Goal: Task Accomplishment & Management: Manage account settings

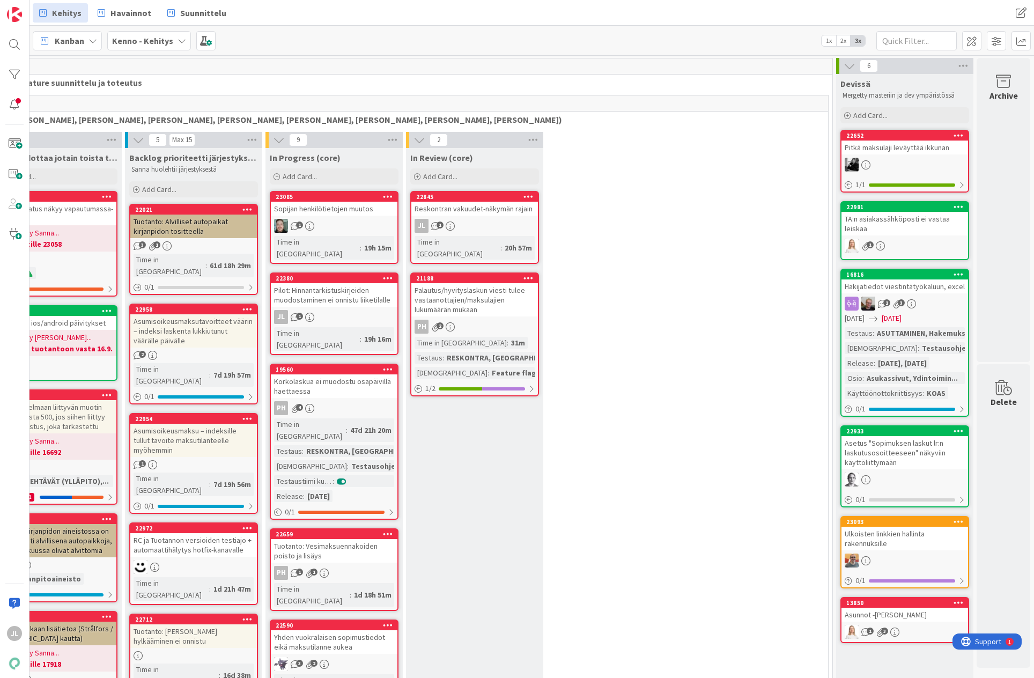
scroll to position [0, 205]
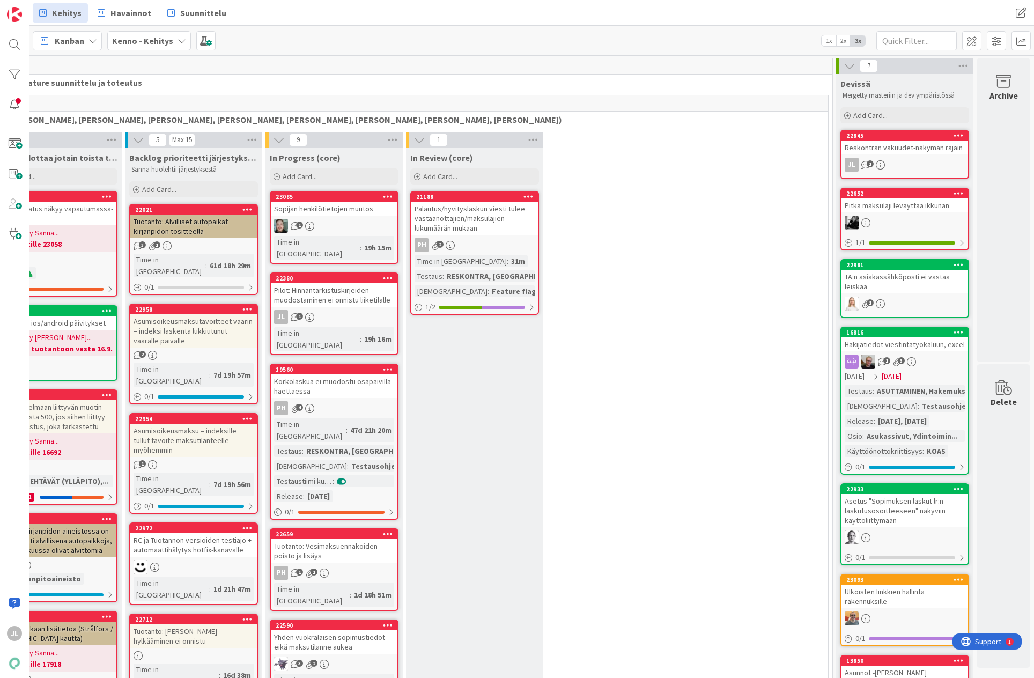
click at [340, 283] on div "Pilot: Hinnantarkistuskirjeiden muodostaminen ei onnistu liiketilalle" at bounding box center [334, 295] width 127 height 24
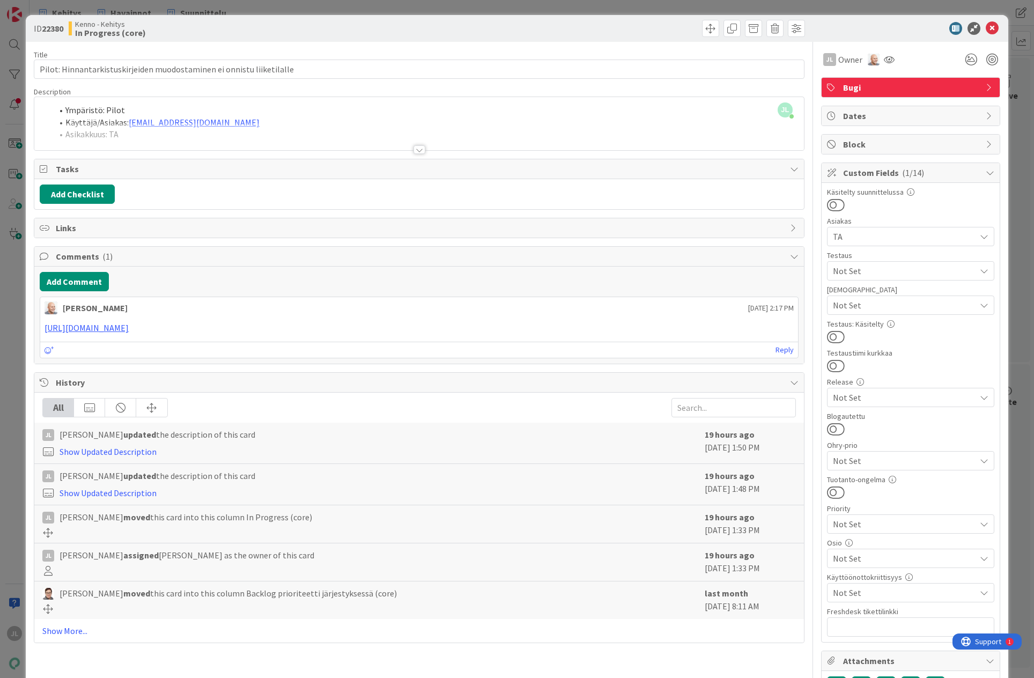
click at [296, 138] on div at bounding box center [419, 136] width 770 height 27
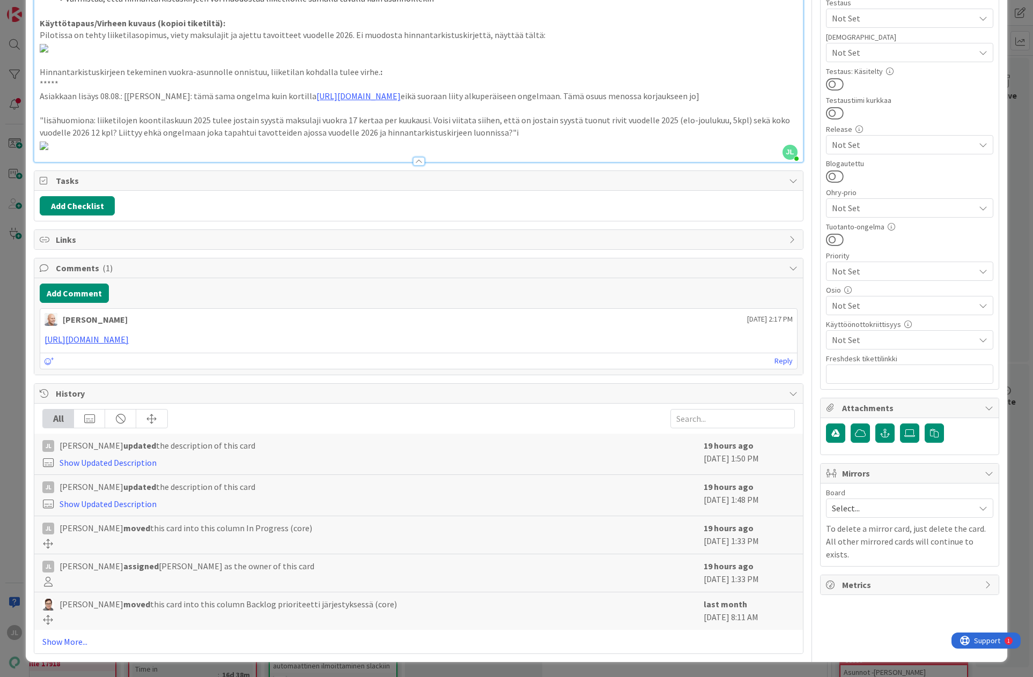
scroll to position [1016, 0]
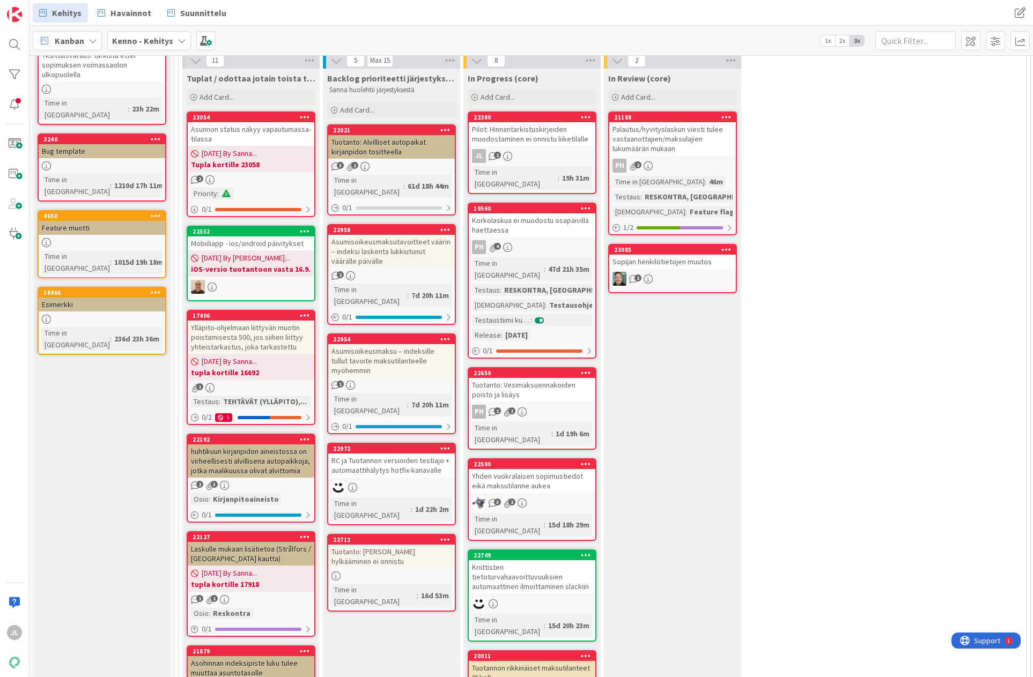
scroll to position [80, 0]
click at [538, 134] on div "Pilot: Hinnantarkistuskirjeiden muodostaminen ei onnistu liiketilalle" at bounding box center [532, 134] width 127 height 24
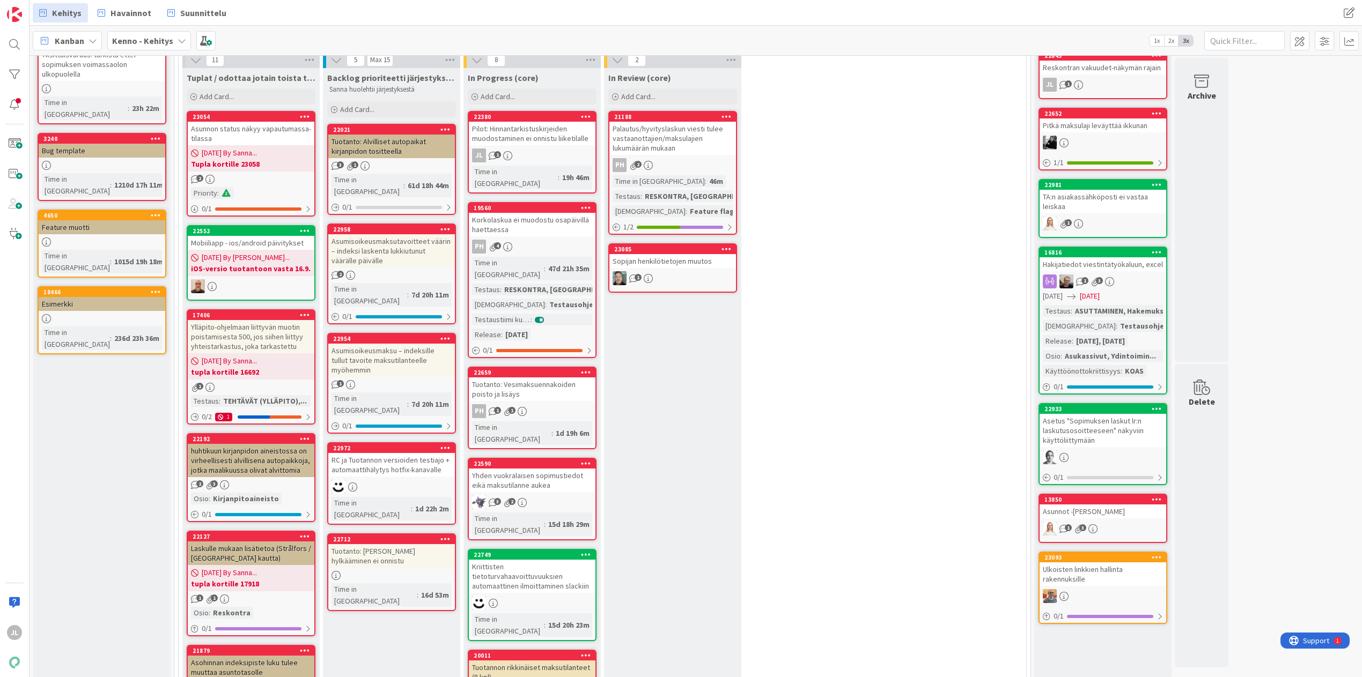
click at [518, 138] on div "Pilot: Hinnantarkistuskirjeiden muodostaminen ei onnistu liiketilalle" at bounding box center [532, 134] width 127 height 24
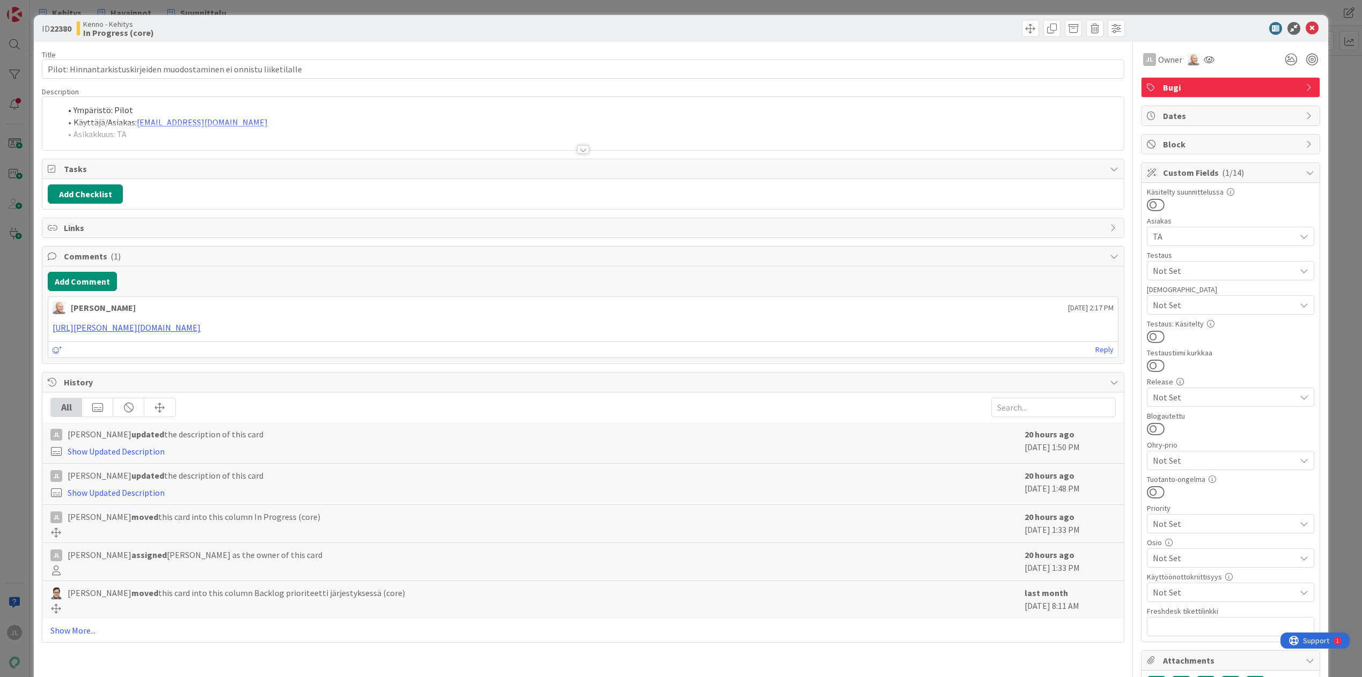
click at [328, 118] on div "Ympäristö: Pilot Käyttäjä/Asiakas: oona.honkila@ta.fi Asikakkuus: TA Sopimus-ID…" at bounding box center [582, 123] width 1081 height 53
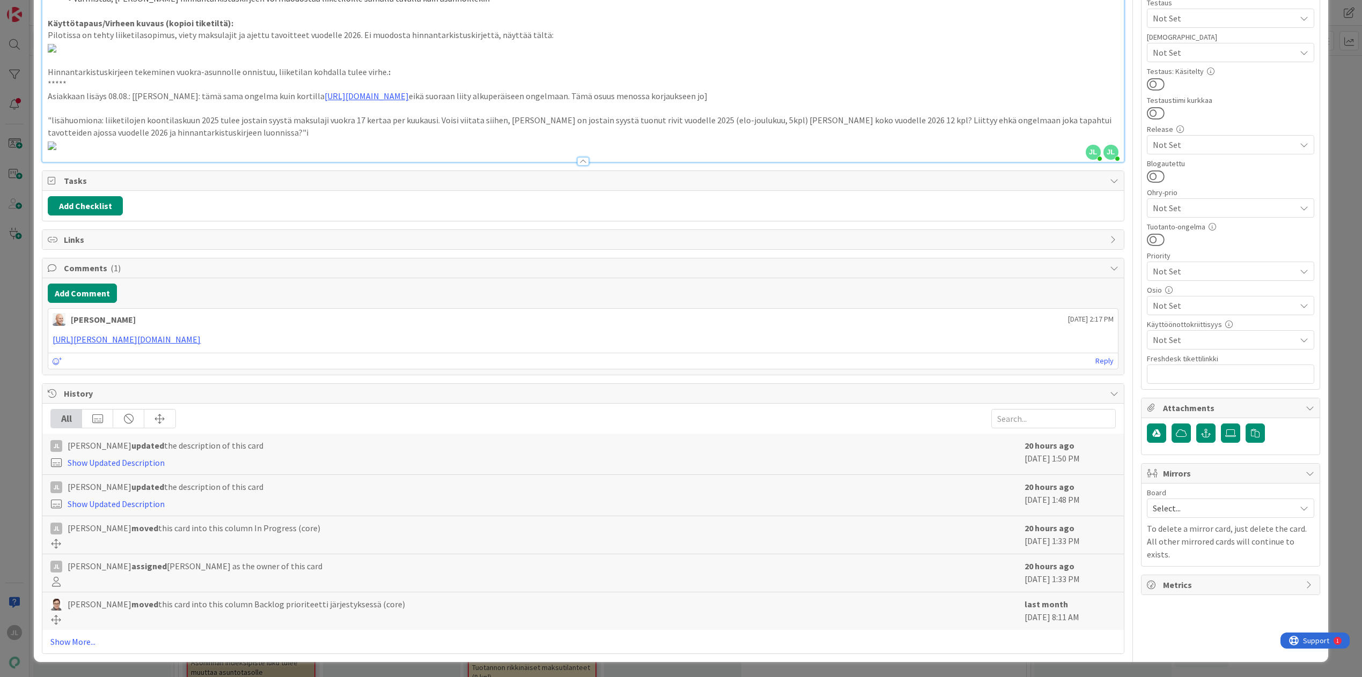
scroll to position [489, 0]
click at [421, 636] on link "https://kanbanzone.io/b/aO05uNQk/c/22549-Tuotanto-Koontilaskun-tulostus-virheel…" at bounding box center [406, 643] width 73 height 14
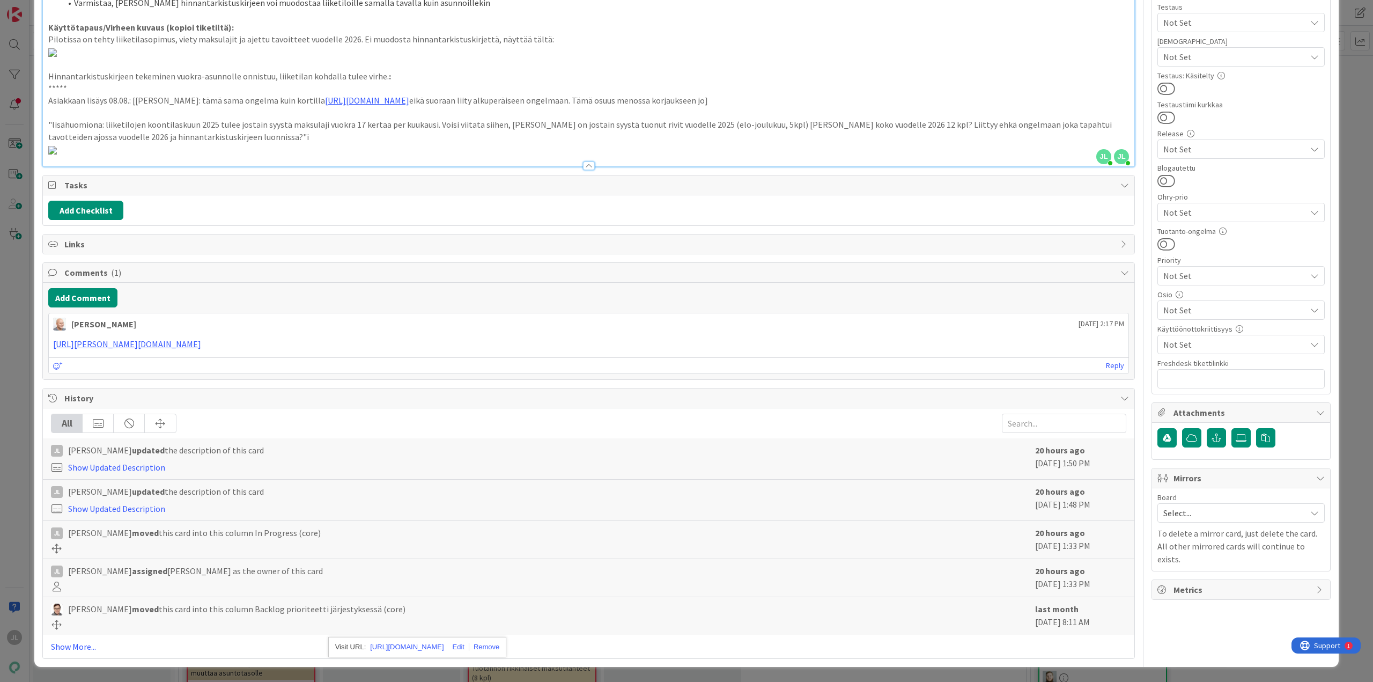
scroll to position [646, 0]
click at [915, 58] on p at bounding box center [588, 52] width 1081 height 12
click at [1034, 429] on div "Title 70 / 128 Pilot: Hinnantarkistuskirjeiden muodostaminen ei onnistu liiketi…" at bounding box center [686, 226] width 1288 height 865
click at [1034, 437] on div at bounding box center [1143, 230] width 1 height 873
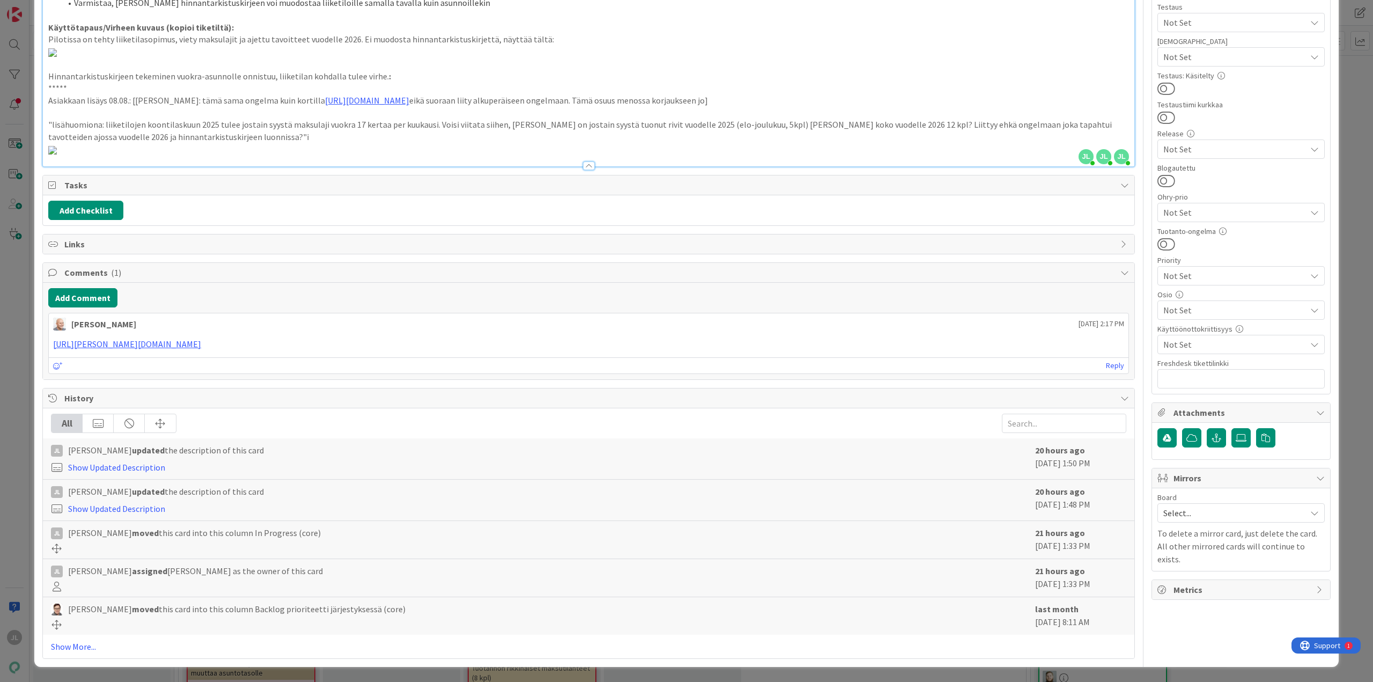
click at [1034, 434] on div "Title 70 / 128 Pilot: Hinnantarkistuskirjeiden muodostaminen ei onnistu liiketi…" at bounding box center [686, 226] width 1288 height 865
click at [1034, 439] on div "Title 70 / 128 Pilot: Hinnantarkistuskirjeiden muodostaminen ei onnistu liiketi…" at bounding box center [686, 226] width 1288 height 865
click at [929, 143] on p ""lisähuomiona: liiketilojen koontilaskuun 2025 tulee jostain syystä maksulaji v…" at bounding box center [588, 131] width 1081 height 24
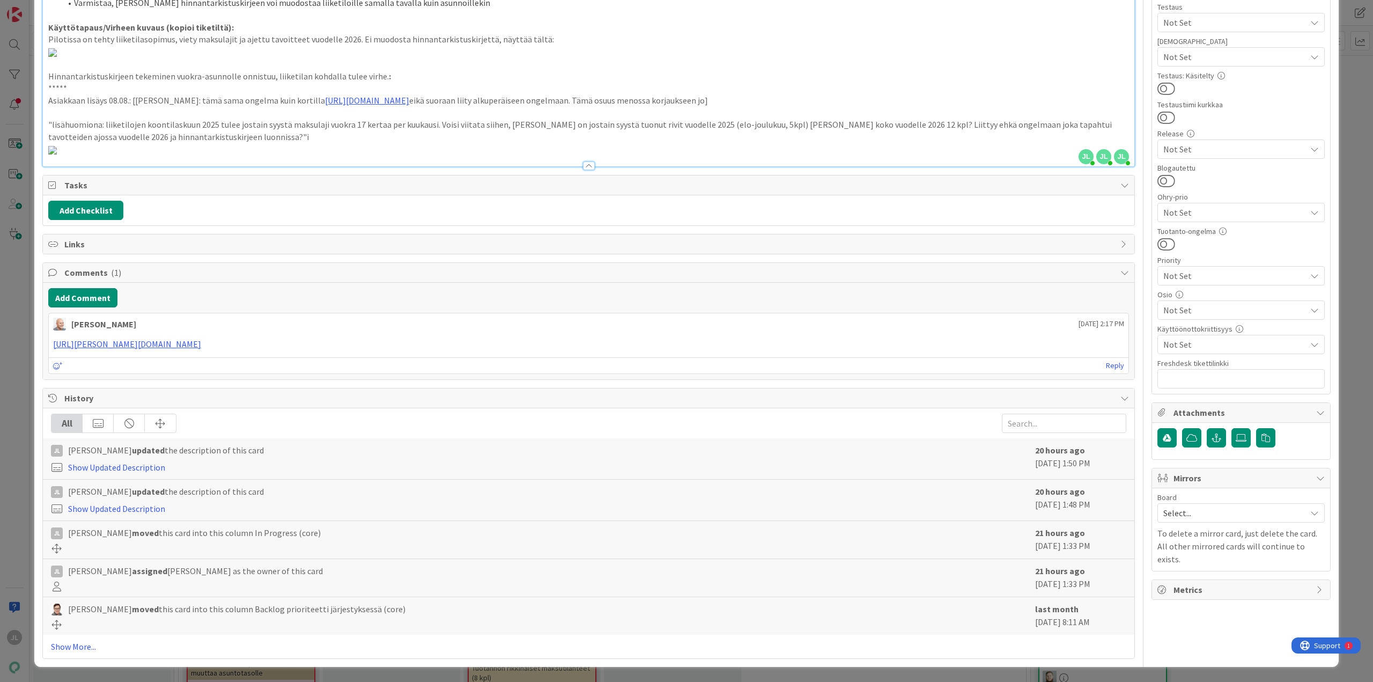
click at [1034, 166] on div "Ympäristö: Pilot Käyttäjä/Asiakas: oona.honkila@ta.fi Asikakkuus: TA Sopimus-ID…" at bounding box center [588, 19] width 1091 height 293
click at [1034, 269] on div "Title 70 / 128 Pilot: Hinnantarkistuskirjeiden muodostaminen ei onnistu liiketi…" at bounding box center [686, 226] width 1288 height 865
click at [1034, 271] on div "Title 70 / 128 Pilot: Hinnantarkistuskirjeiden muodostaminen ei onnistu liiketi…" at bounding box center [686, 226] width 1288 height 865
click at [1034, 166] on div at bounding box center [588, 160] width 1091 height 11
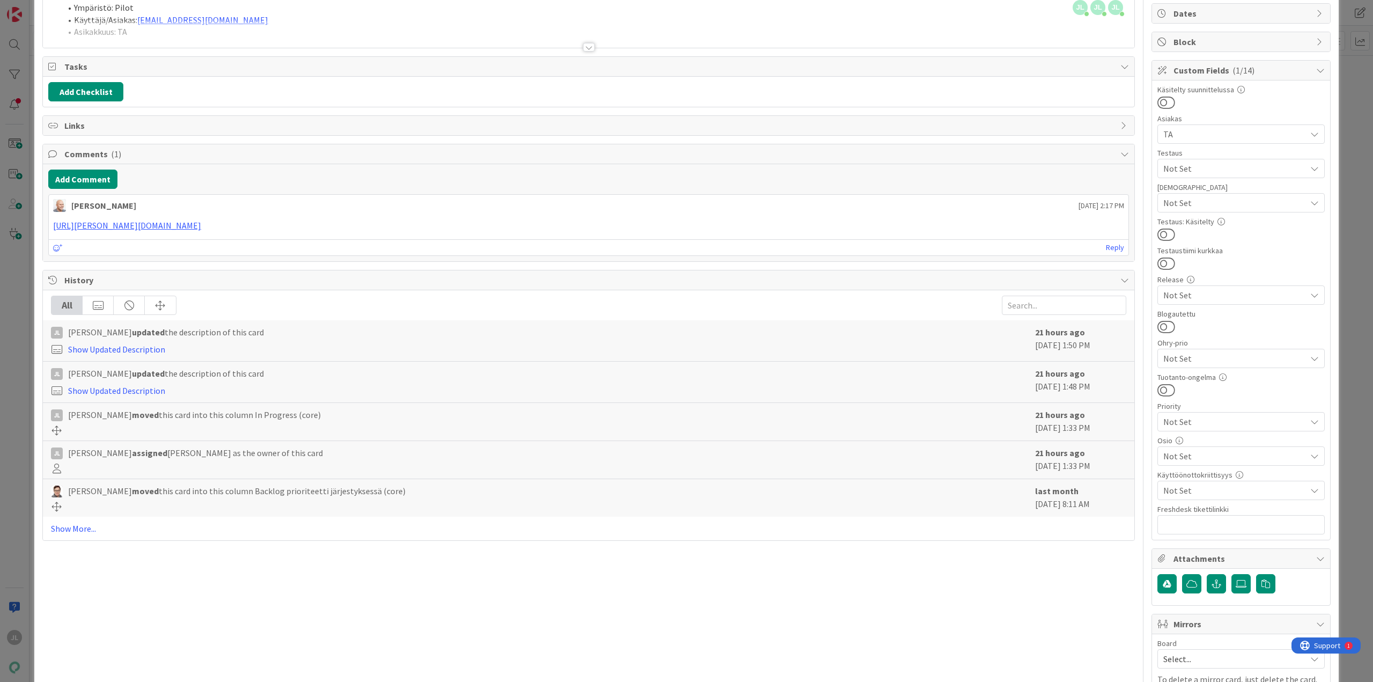
scroll to position [0, 0]
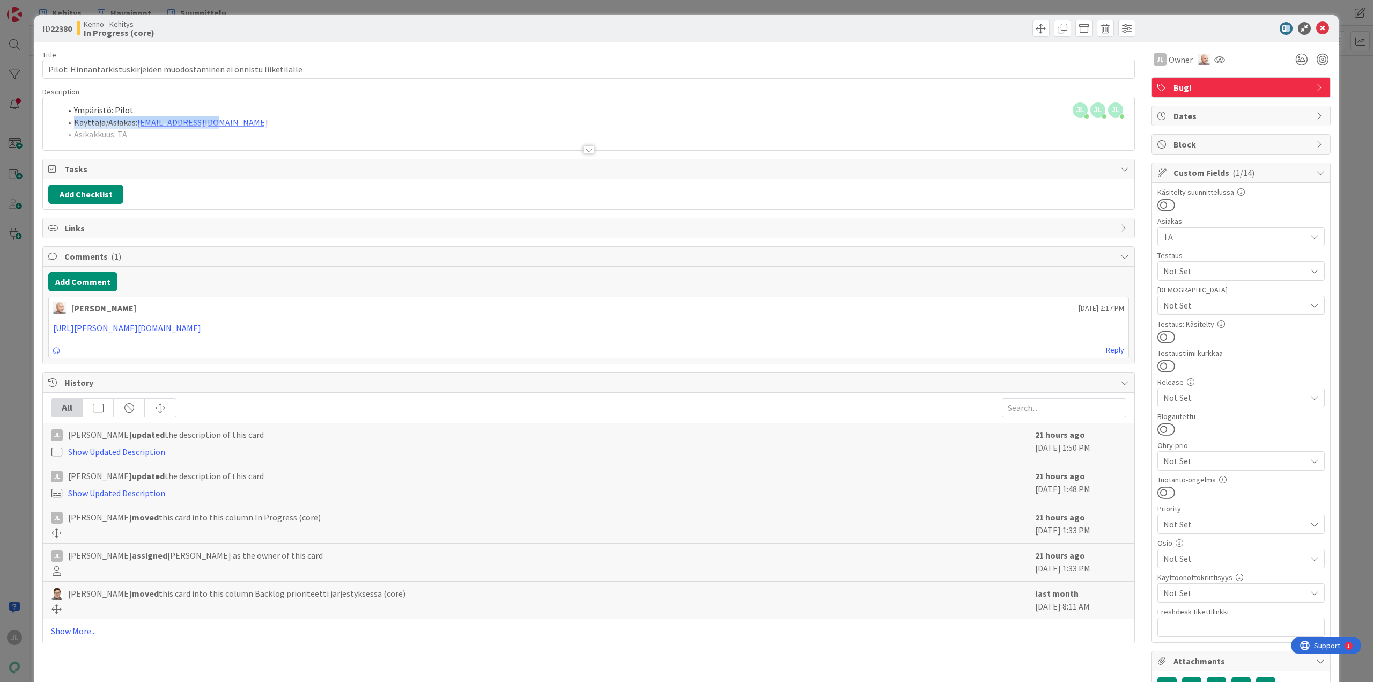
click at [695, 119] on ol "Ympäristö: Pilot Käyttäjä/Asiakas: oona.honkila@ta.fi Asikakkuus: TA" at bounding box center [588, 122] width 1081 height 36
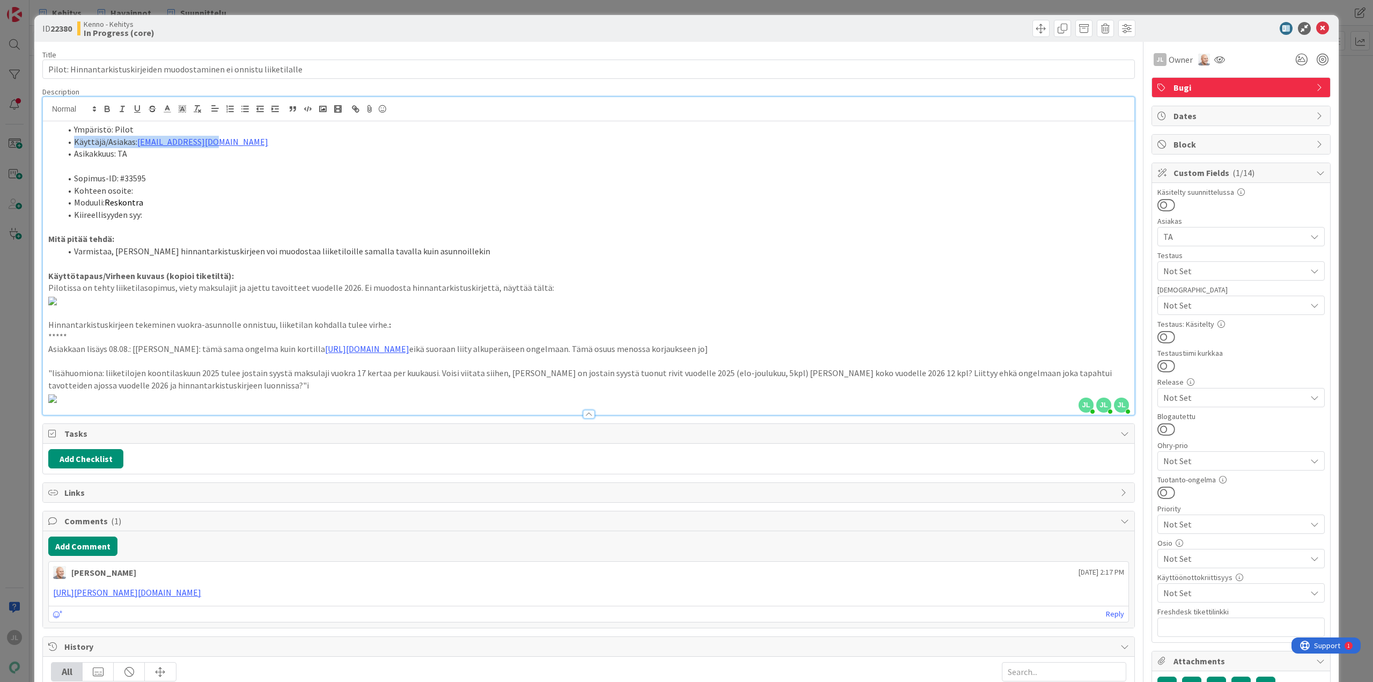
scroll to position [21, 0]
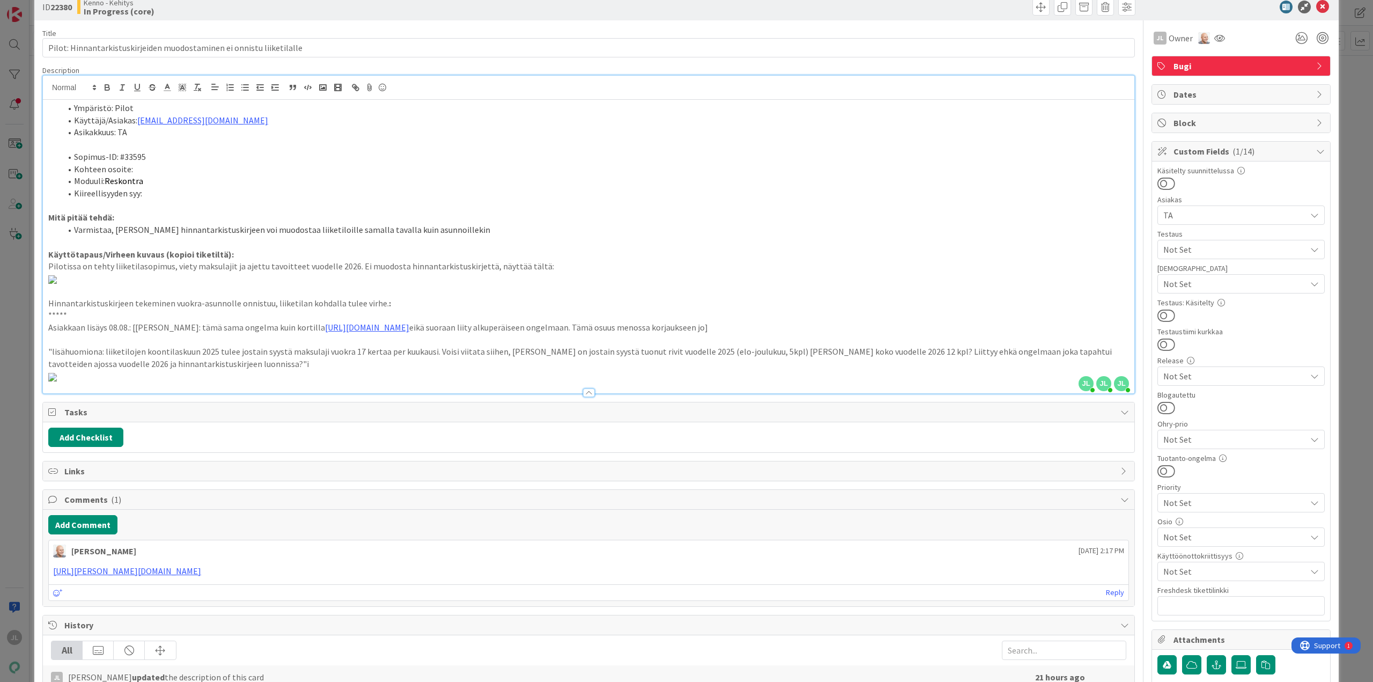
click at [800, 218] on p "Mitä pitää tehdä:" at bounding box center [588, 217] width 1081 height 12
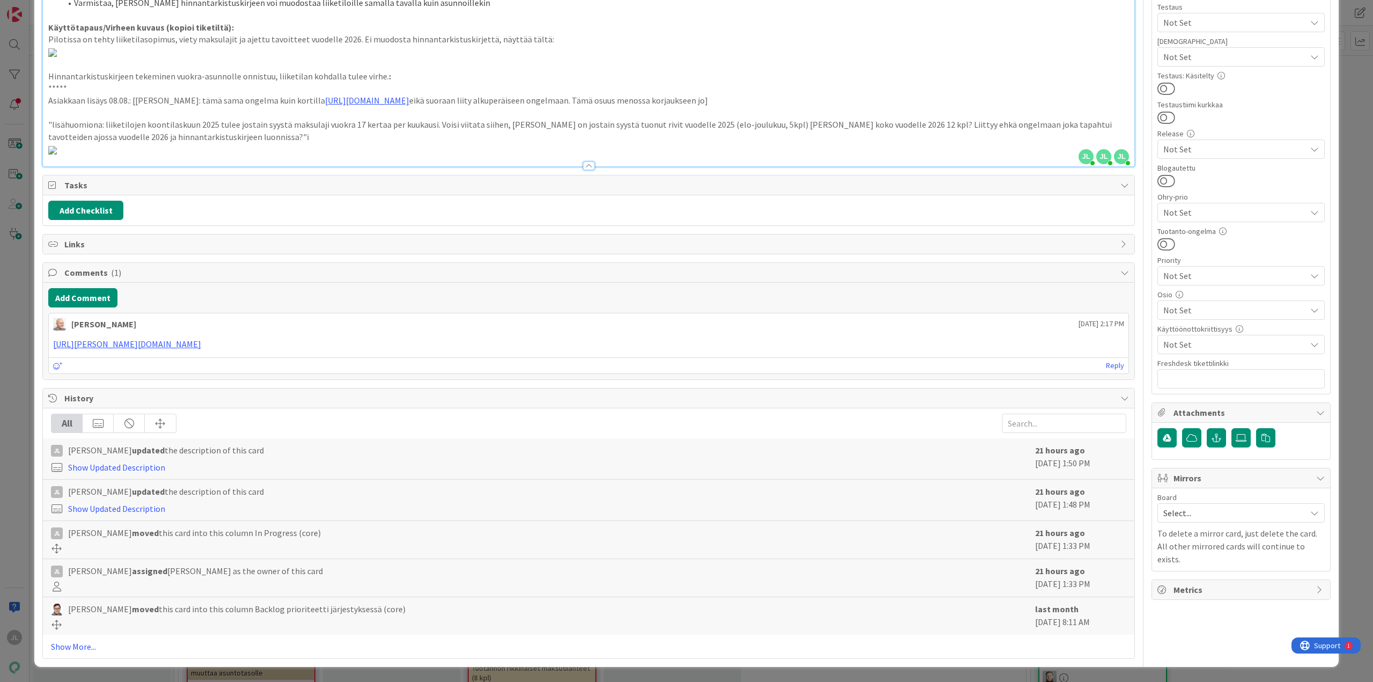
scroll to position [1182, 0]
click at [84, 293] on button "Add Comment" at bounding box center [82, 297] width 69 height 19
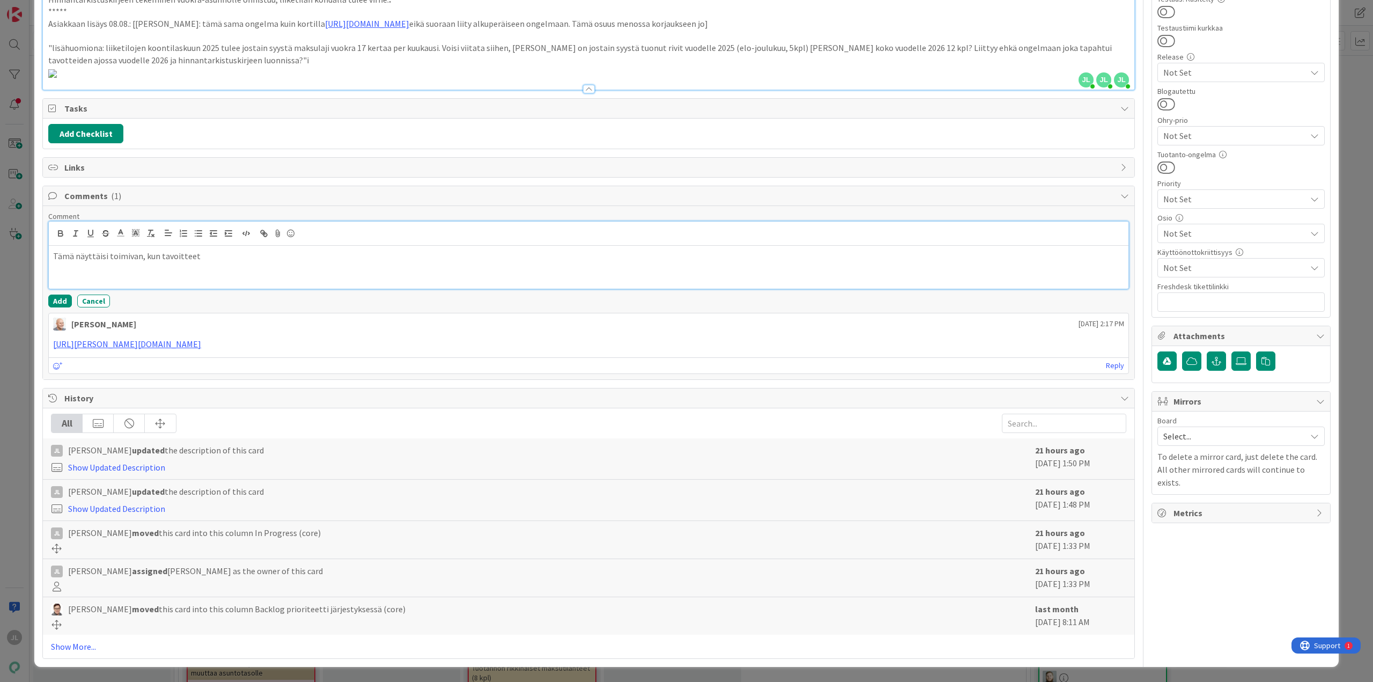
click at [213, 262] on p "Tämä näyttäisi toimivan, kun tavoitteet" at bounding box center [588, 256] width 1071 height 12
click at [79, 648] on link "Show More..." at bounding box center [588, 646] width 1075 height 13
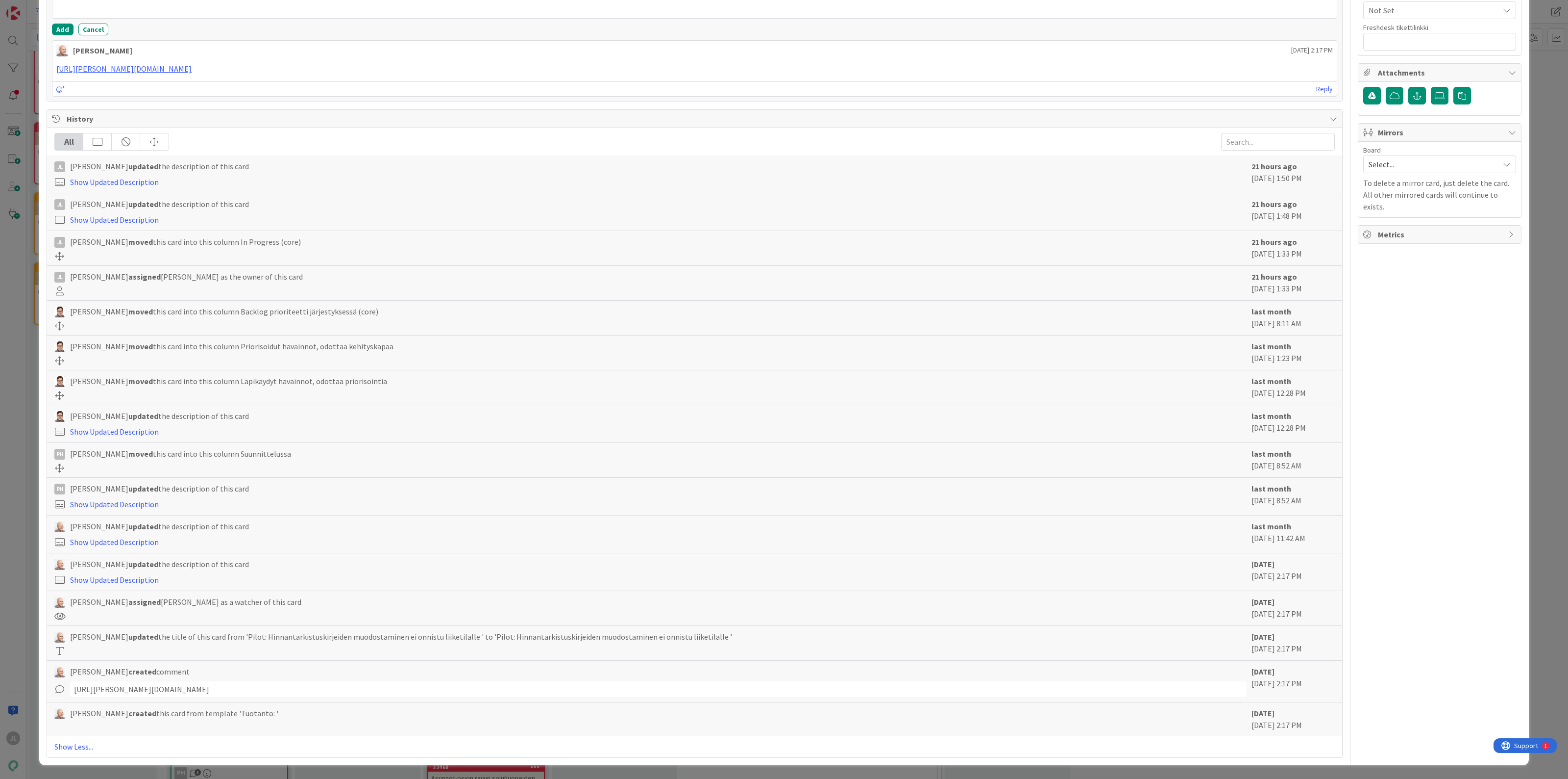
scroll to position [1104, 0]
click at [62, 36] on button "Add" at bounding box center [63, 29] width 22 height 12
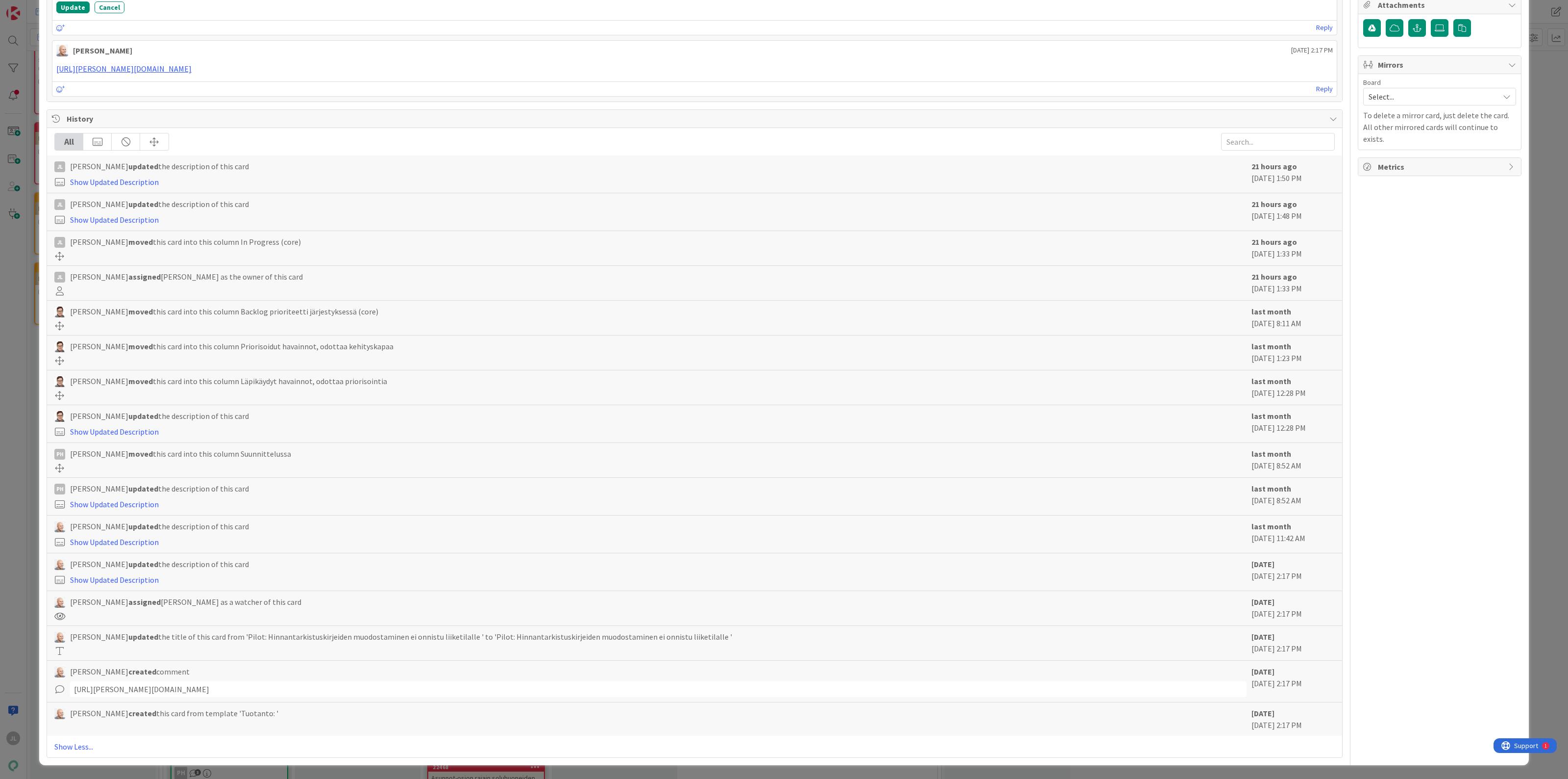
click at [73, 13] on button "Update" at bounding box center [73, 7] width 33 height 12
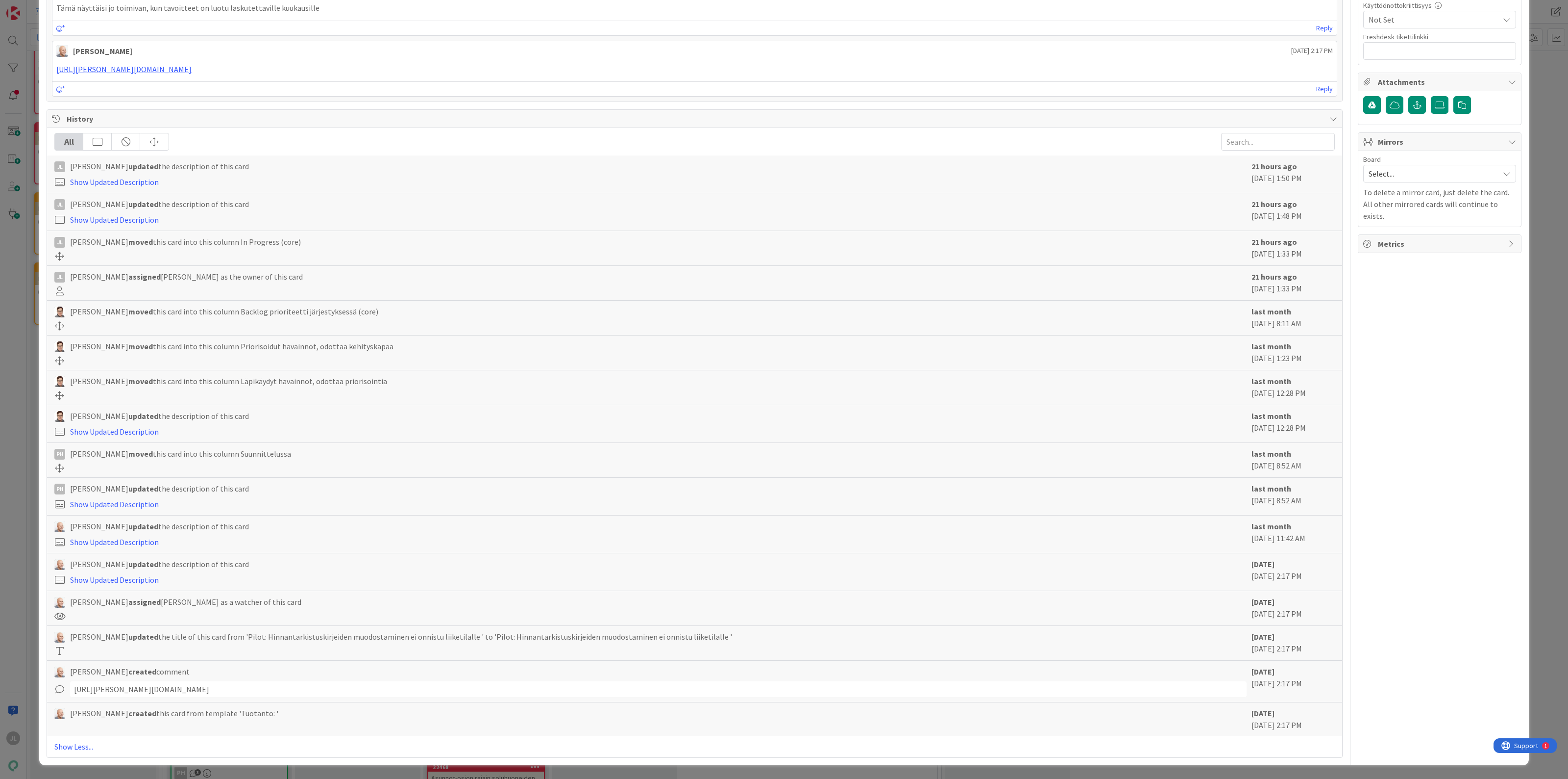
scroll to position [0, 0]
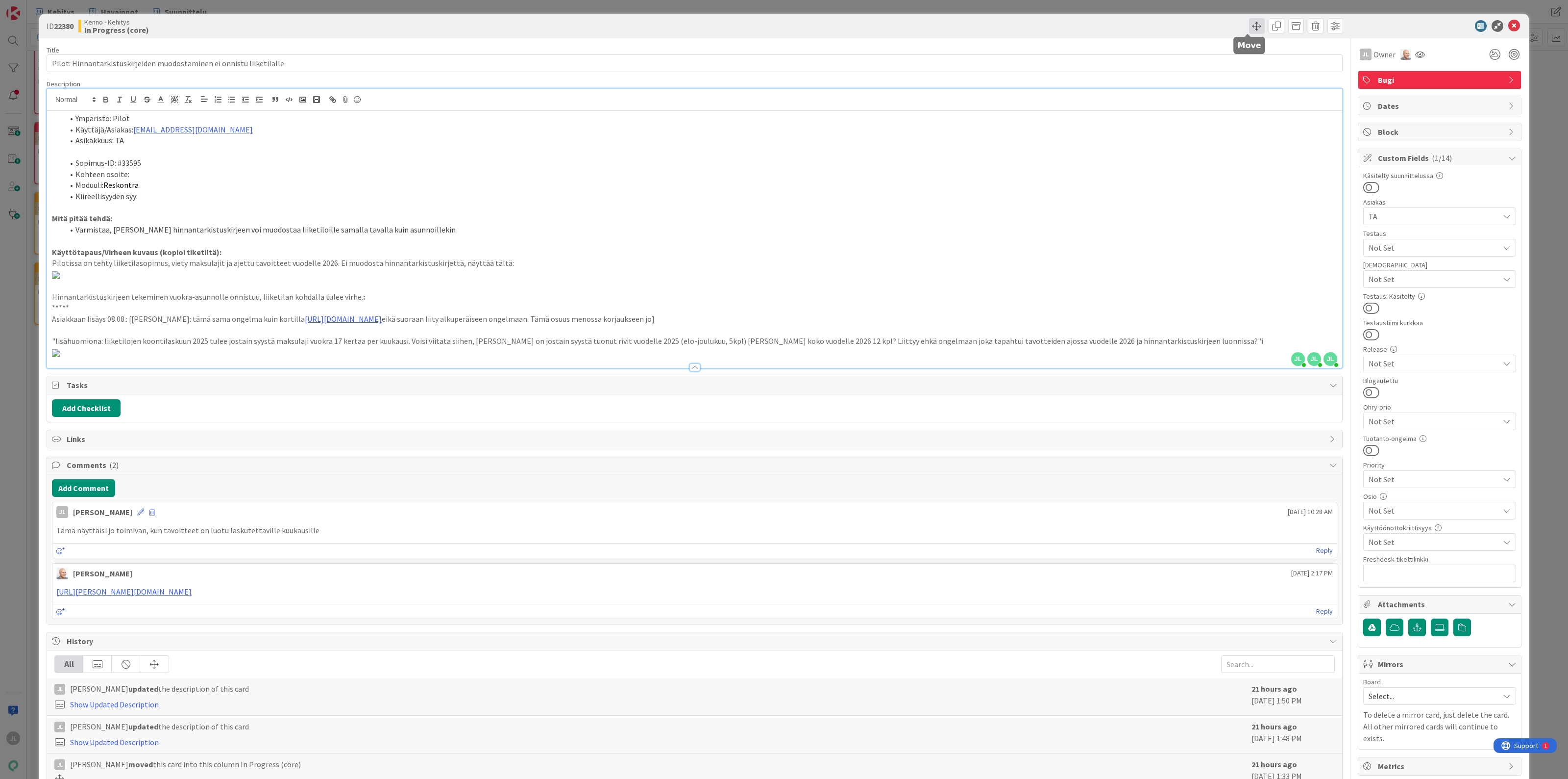
click at [945, 25] on span at bounding box center [1256, 26] width 16 height 16
click at [945, 110] on span "In Progress (core)" at bounding box center [1295, 107] width 65 height 13
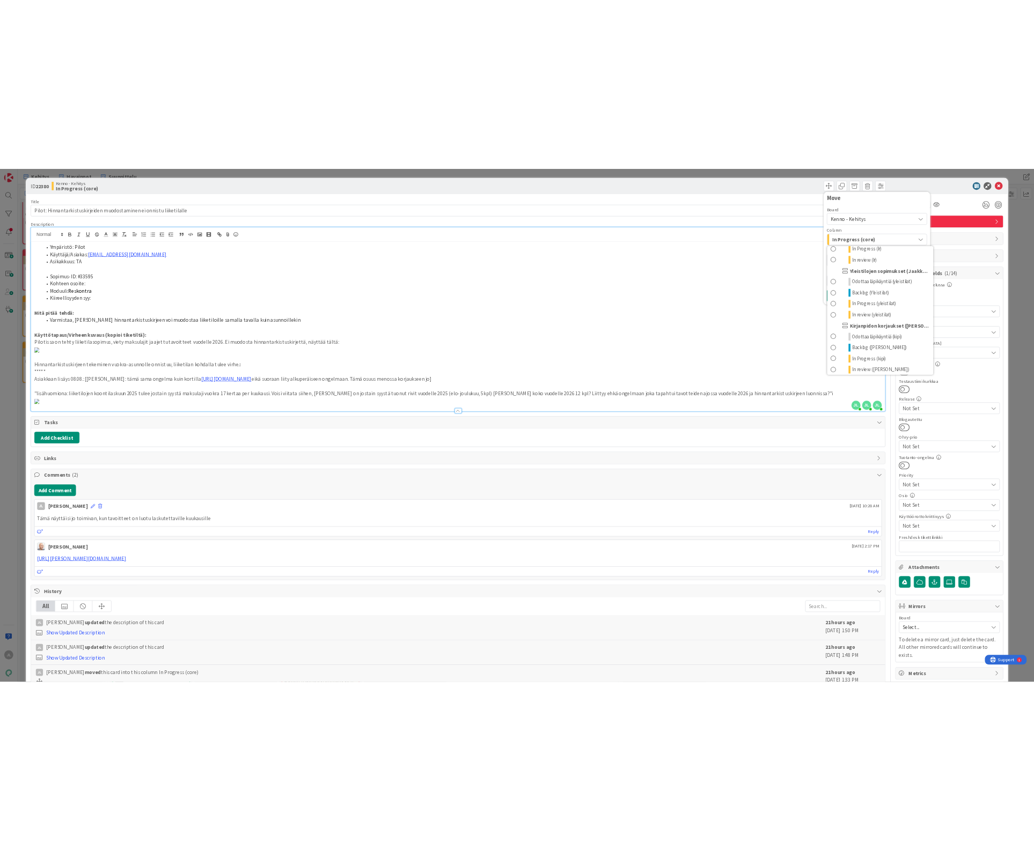
scroll to position [402, 0]
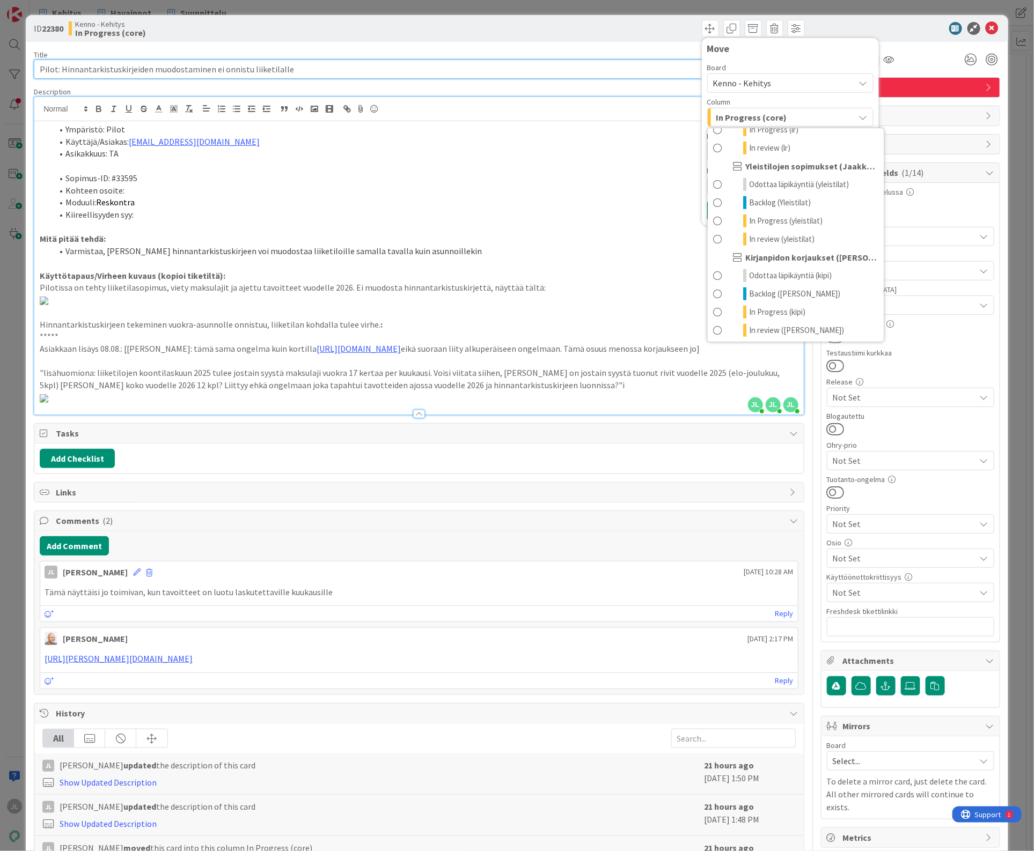
drag, startPoint x: 137, startPoint y: 61, endPoint x: -1, endPoint y: 57, distance: 137.9
click at [0, 57] on html "JL Kehitys Havainnot Suunnittelu Kehitys Havainnot Suunnittelu Kanban Kenno - K…" at bounding box center [517, 425] width 1034 height 851
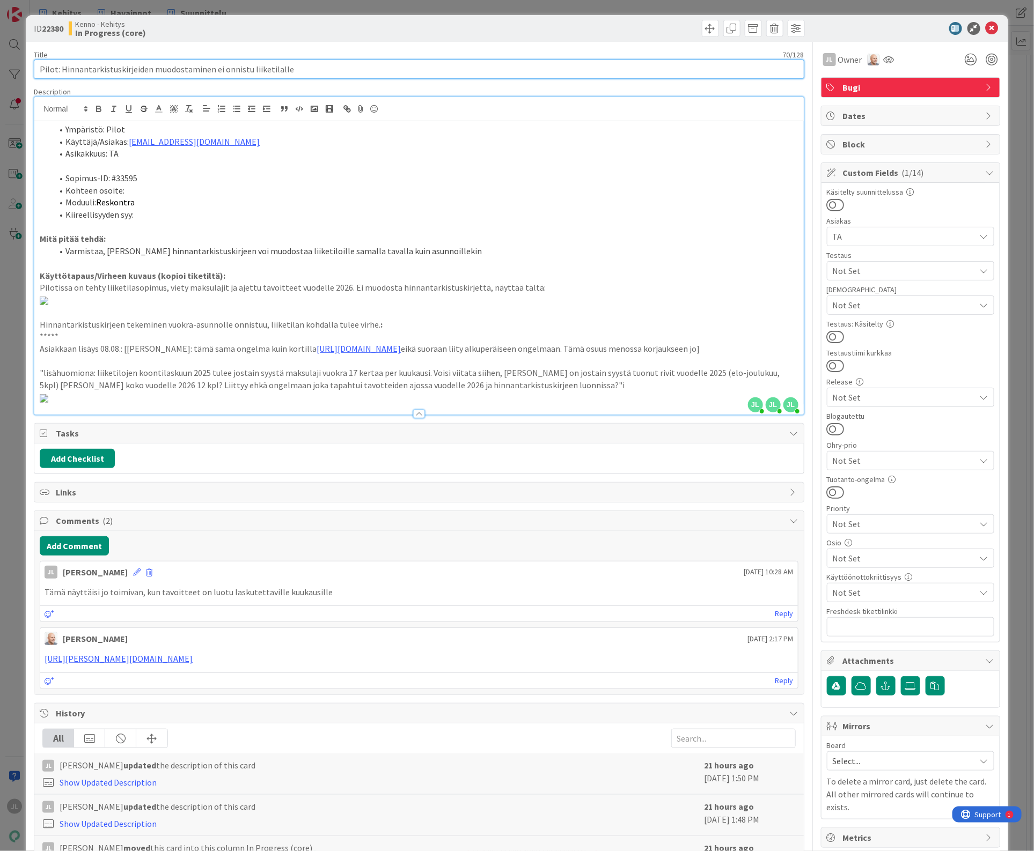
click at [301, 68] on input "Pilot: Hinnantarkistuskirjeiden muodostaminen ei onnistu liiketilalle" at bounding box center [419, 69] width 770 height 19
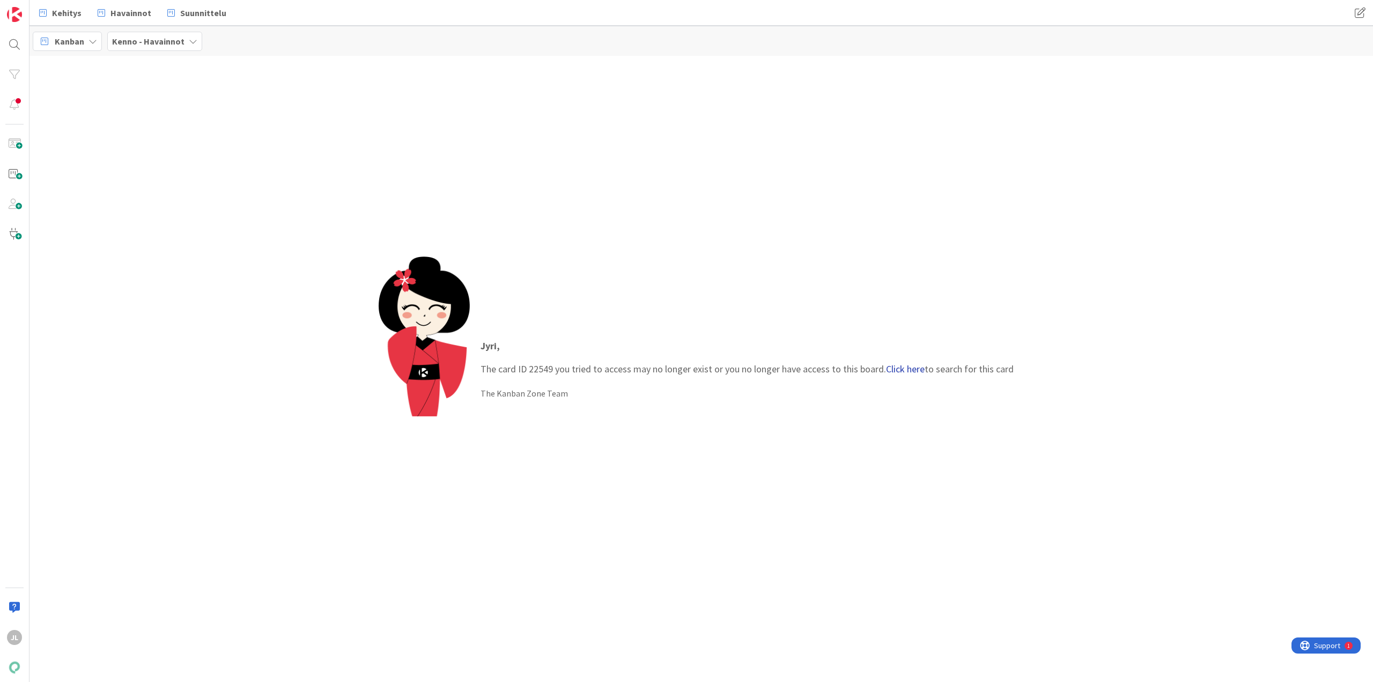
click at [908, 368] on link "Click here" at bounding box center [905, 369] width 39 height 12
click at [118, 87] on div "Kenno - Testaus › Archive" at bounding box center [132, 84] width 164 height 10
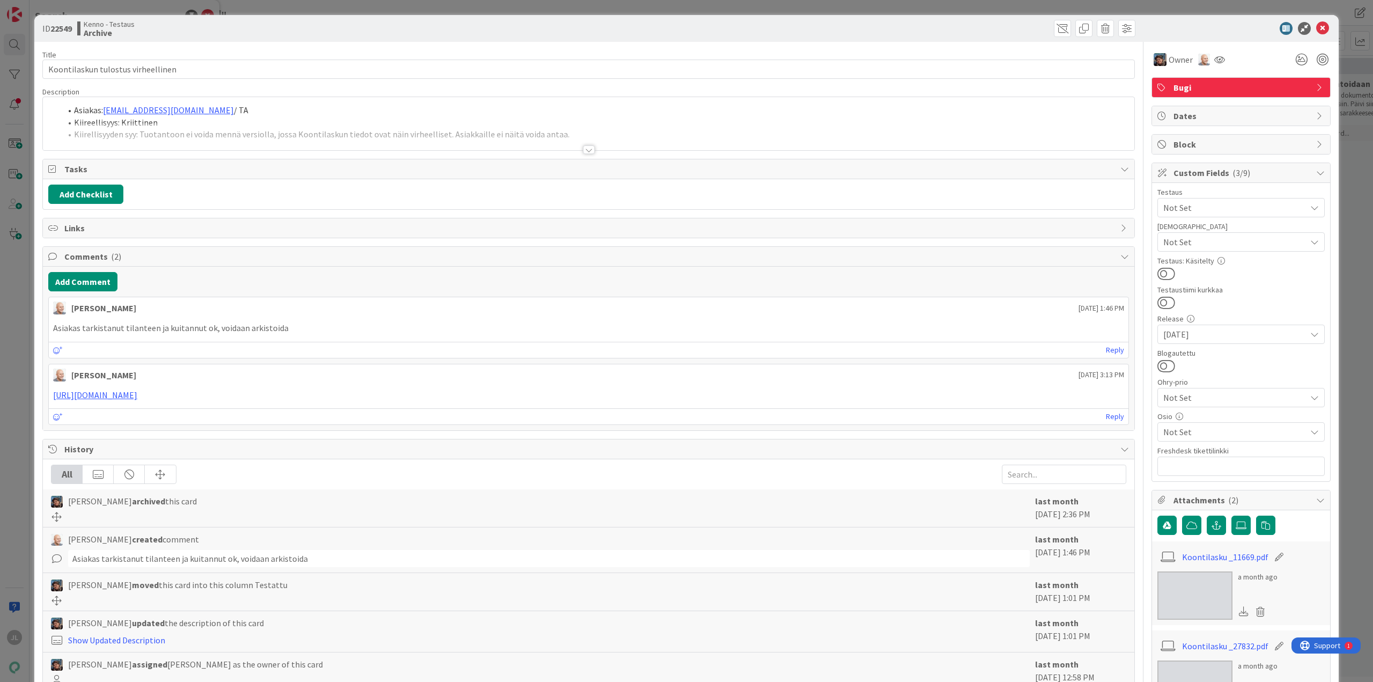
click at [356, 127] on div at bounding box center [588, 136] width 1091 height 27
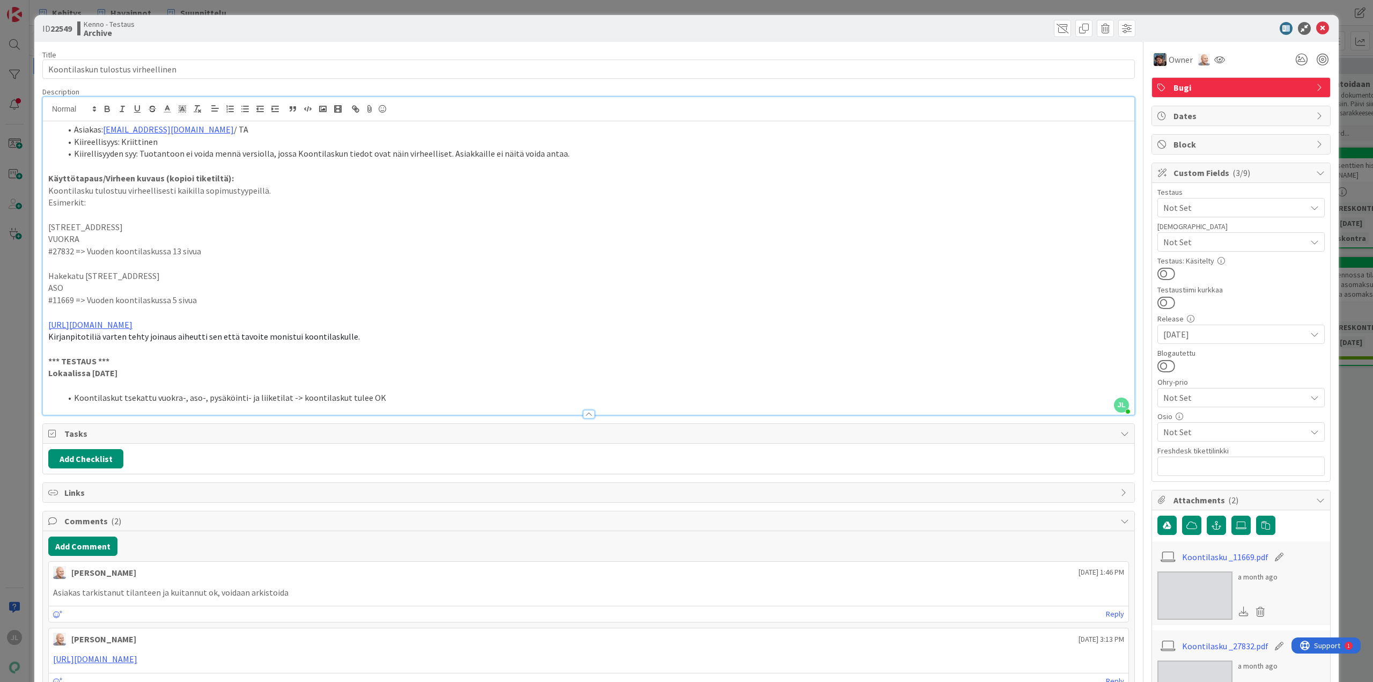
click at [178, 24] on div "Kenno - Testaus Archive" at bounding box center [331, 28] width 509 height 17
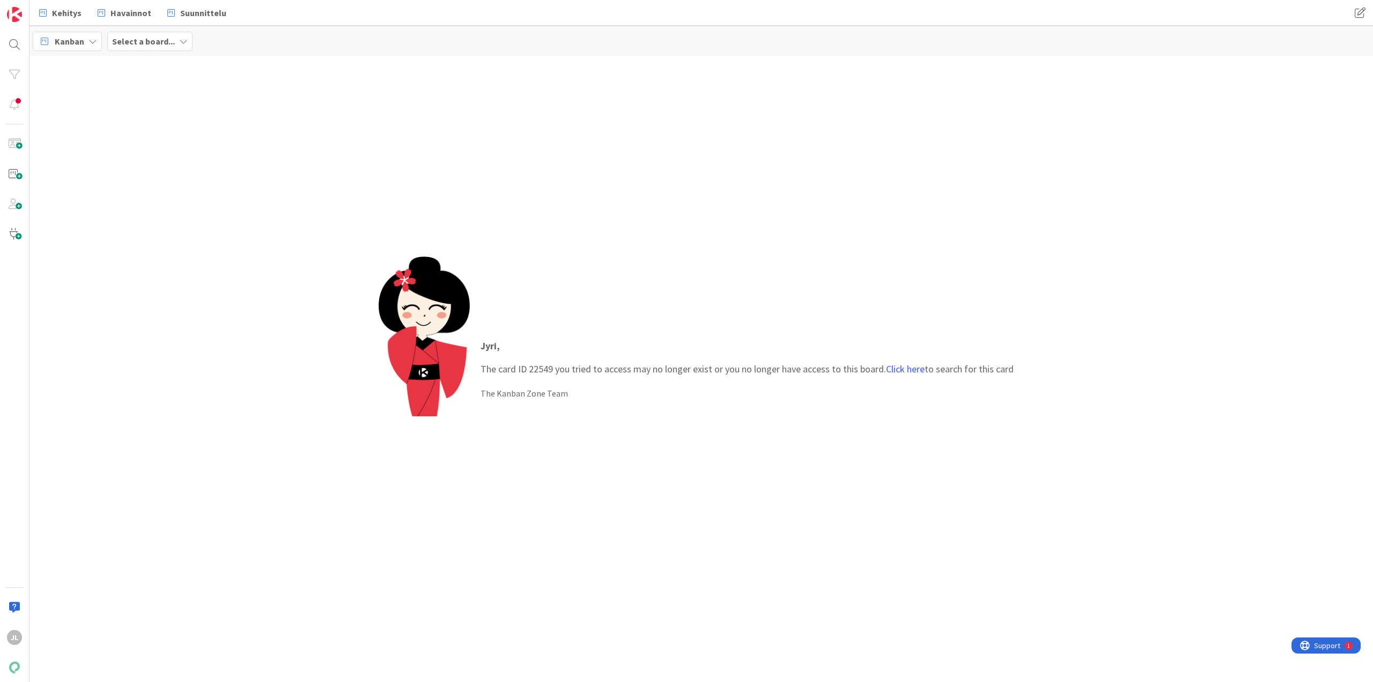
drag, startPoint x: 389, startPoint y: 38, endPoint x: 395, endPoint y: 38, distance: 5.9
drag, startPoint x: 468, startPoint y: 235, endPoint x: 476, endPoint y: 234, distance: 8.1
drag, startPoint x: 549, startPoint y: 237, endPoint x: 556, endPoint y: 236, distance: 6.5
drag, startPoint x: 556, startPoint y: 240, endPoint x: 567, endPoint y: 243, distance: 11.1
drag, startPoint x: 100, startPoint y: 75, endPoint x: 91, endPoint y: 38, distance: 38.1
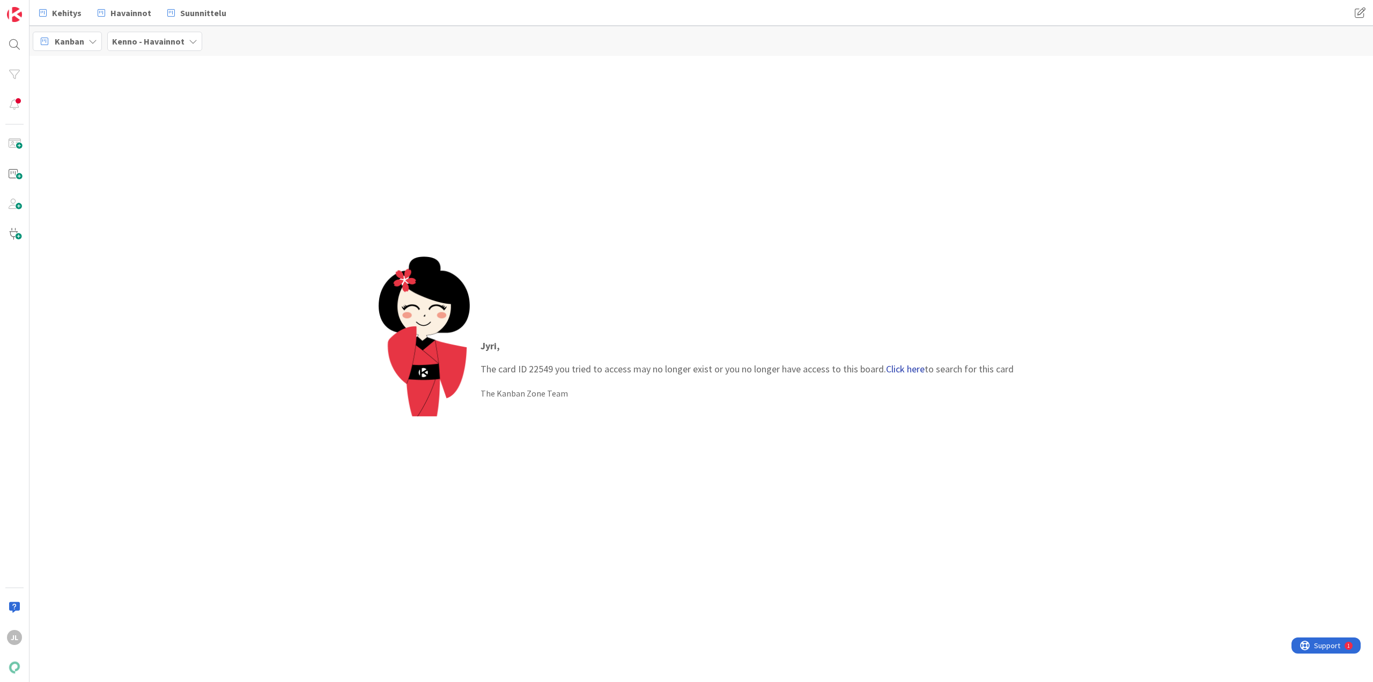
click at [905, 373] on link "Click here" at bounding box center [905, 369] width 39 height 12
click at [109, 90] on span "Koontilaskun tulostus virheellinen" at bounding box center [130, 95] width 108 height 10
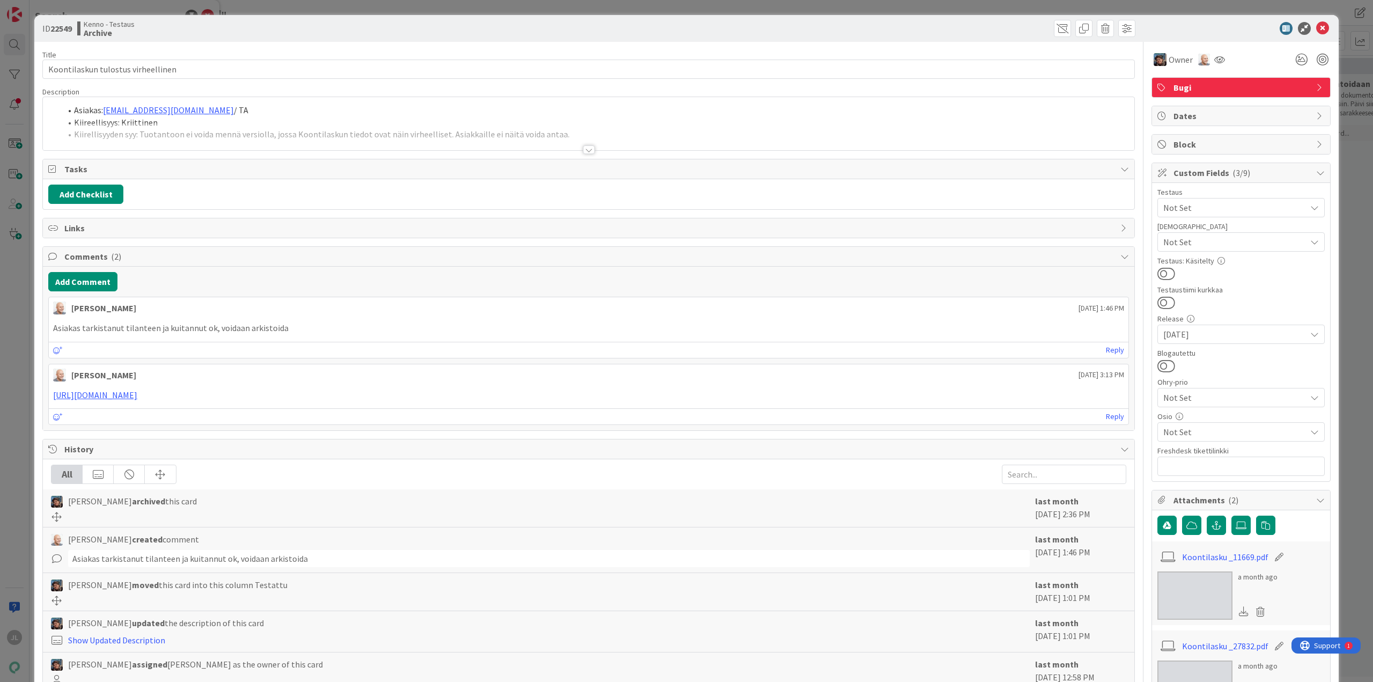
click at [310, 126] on div at bounding box center [588, 136] width 1091 height 27
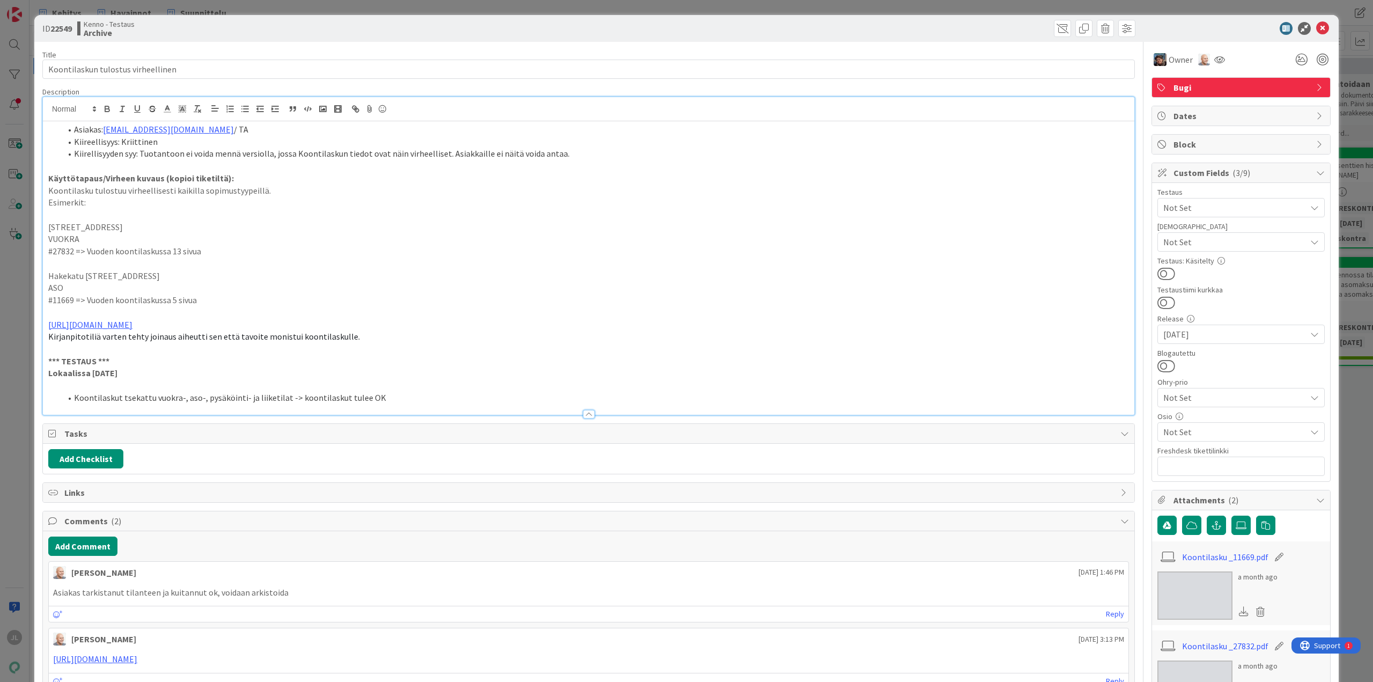
click at [292, 134] on li "Asiakas: riitta.lapinlampi@ta.fi / TA" at bounding box center [595, 129] width 1068 height 12
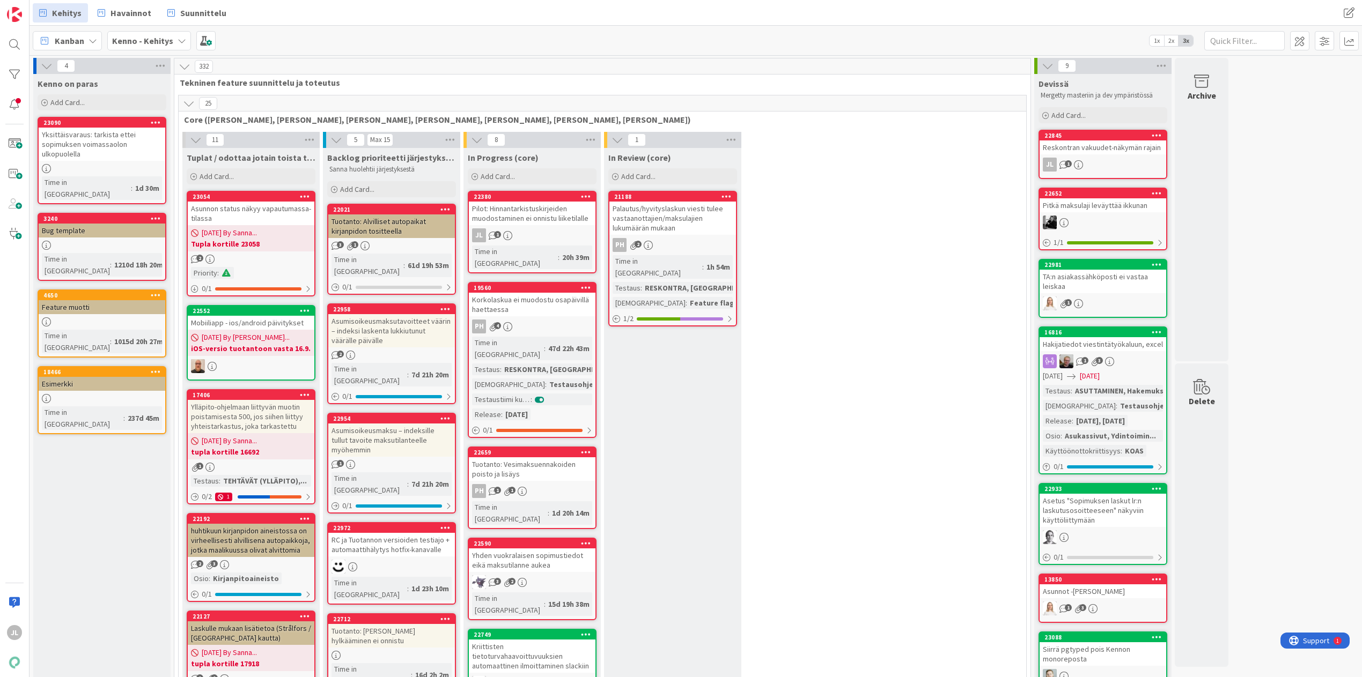
click at [533, 209] on div "Pilot: Hinnantarkistuskirjeiden muodostaminen ei onnistu liiketilalle" at bounding box center [532, 214] width 127 height 24
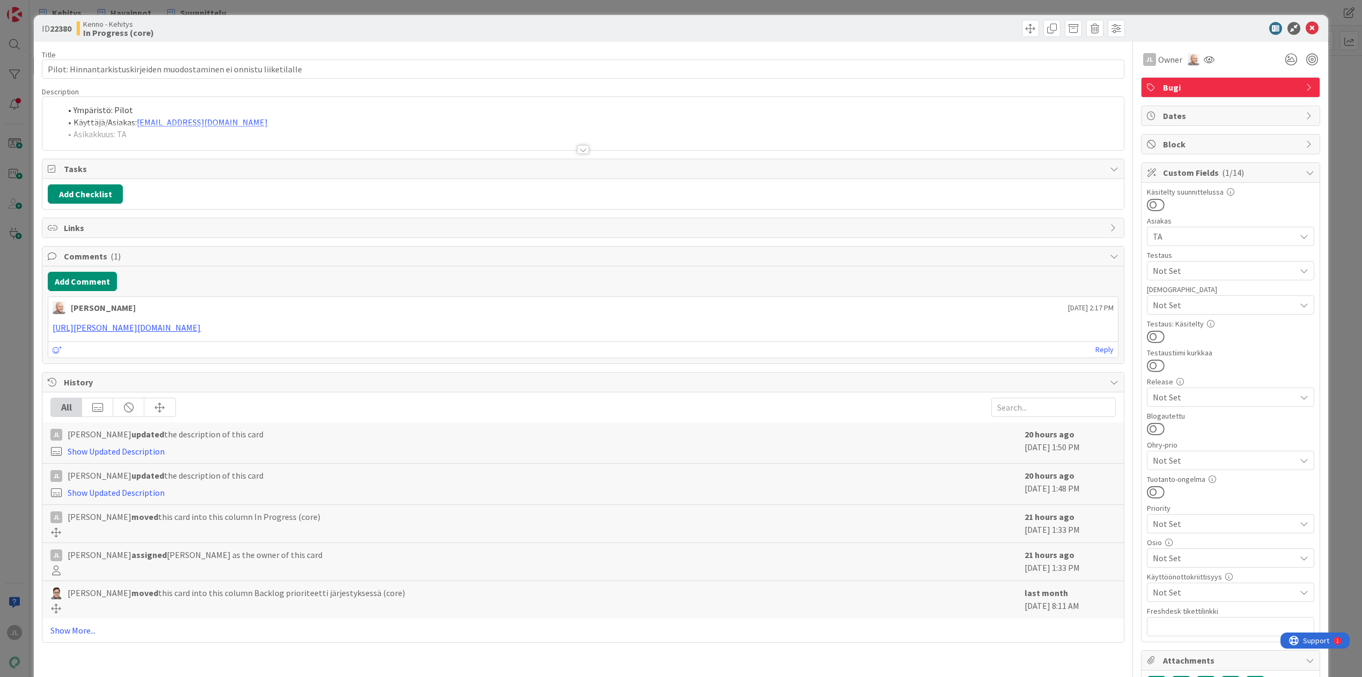
click at [383, 141] on div at bounding box center [582, 136] width 1081 height 27
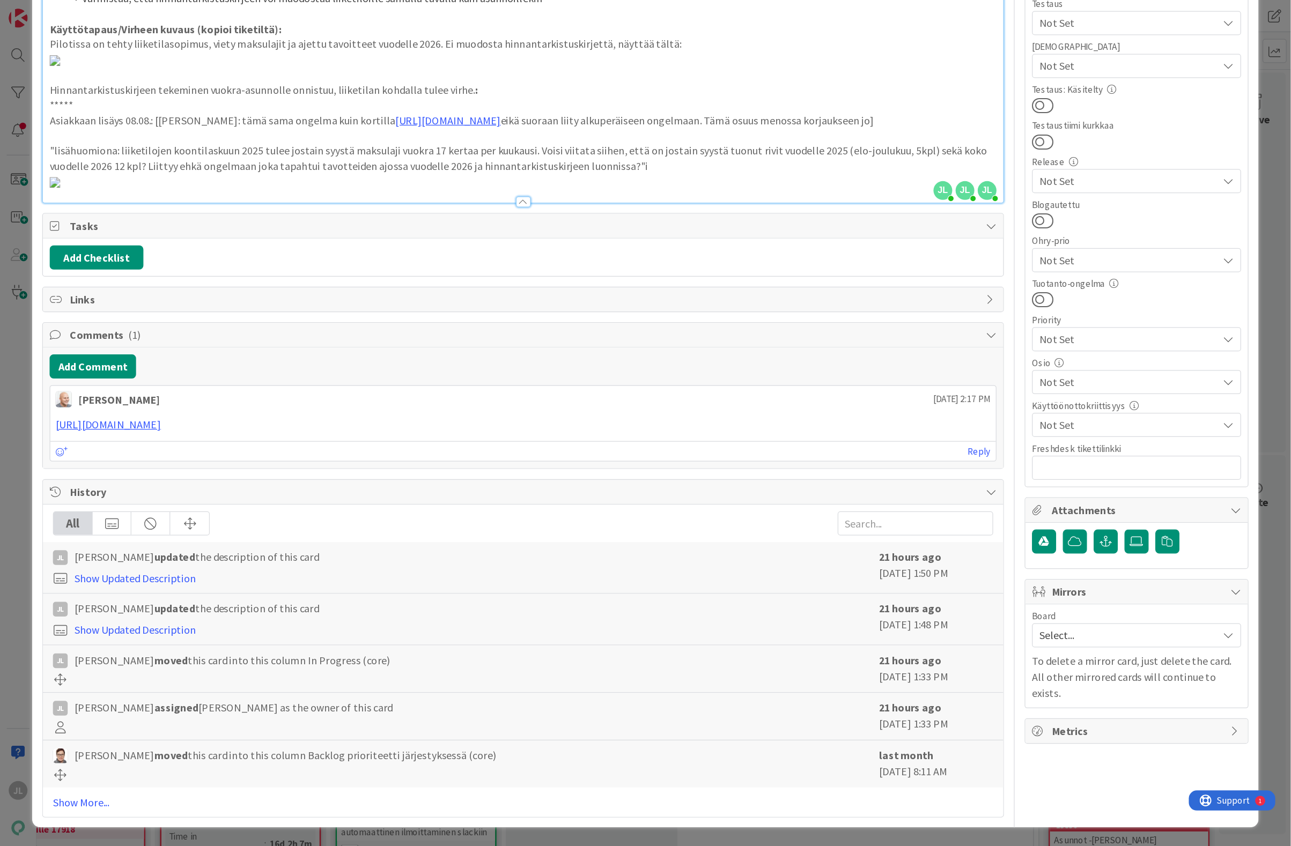
scroll to position [992, 0]
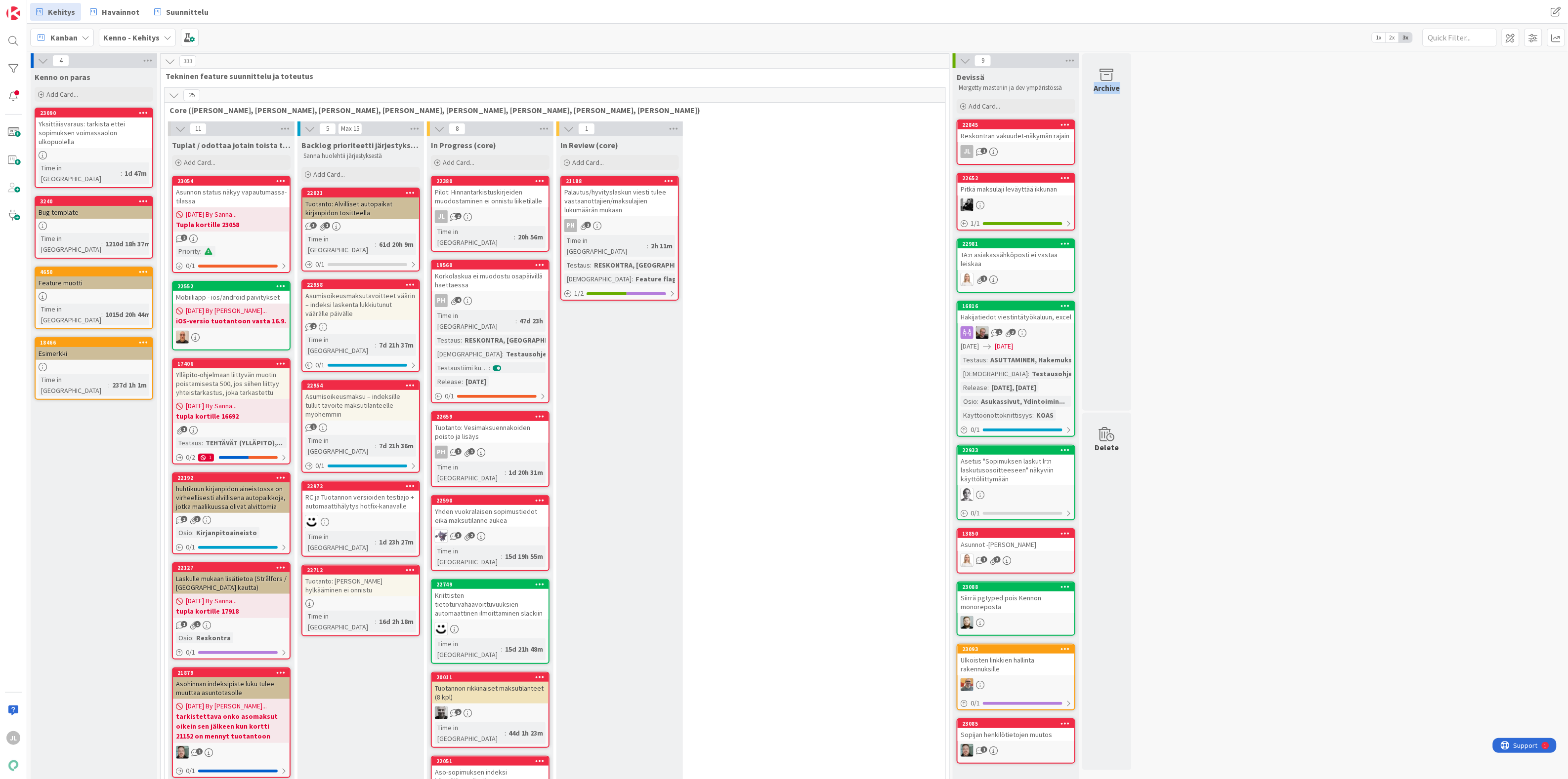
drag, startPoint x: 1299, startPoint y: 124, endPoint x: 1153, endPoint y: 128, distance: 146.1
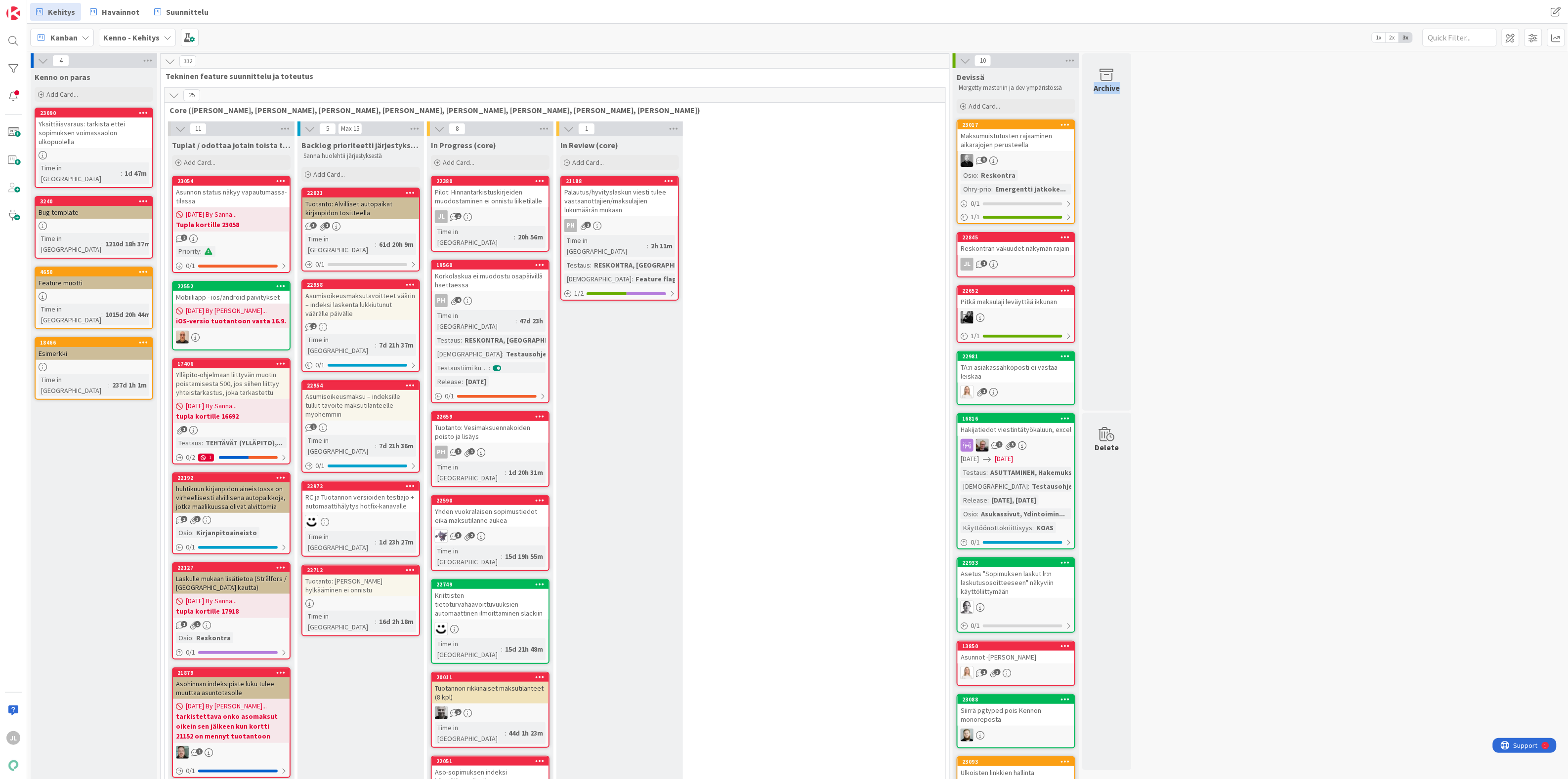
click at [347, 208] on div "Tuotanto: Alvilliset autopaikat kirjanpidon tositteella" at bounding box center [360, 209] width 117 height 22
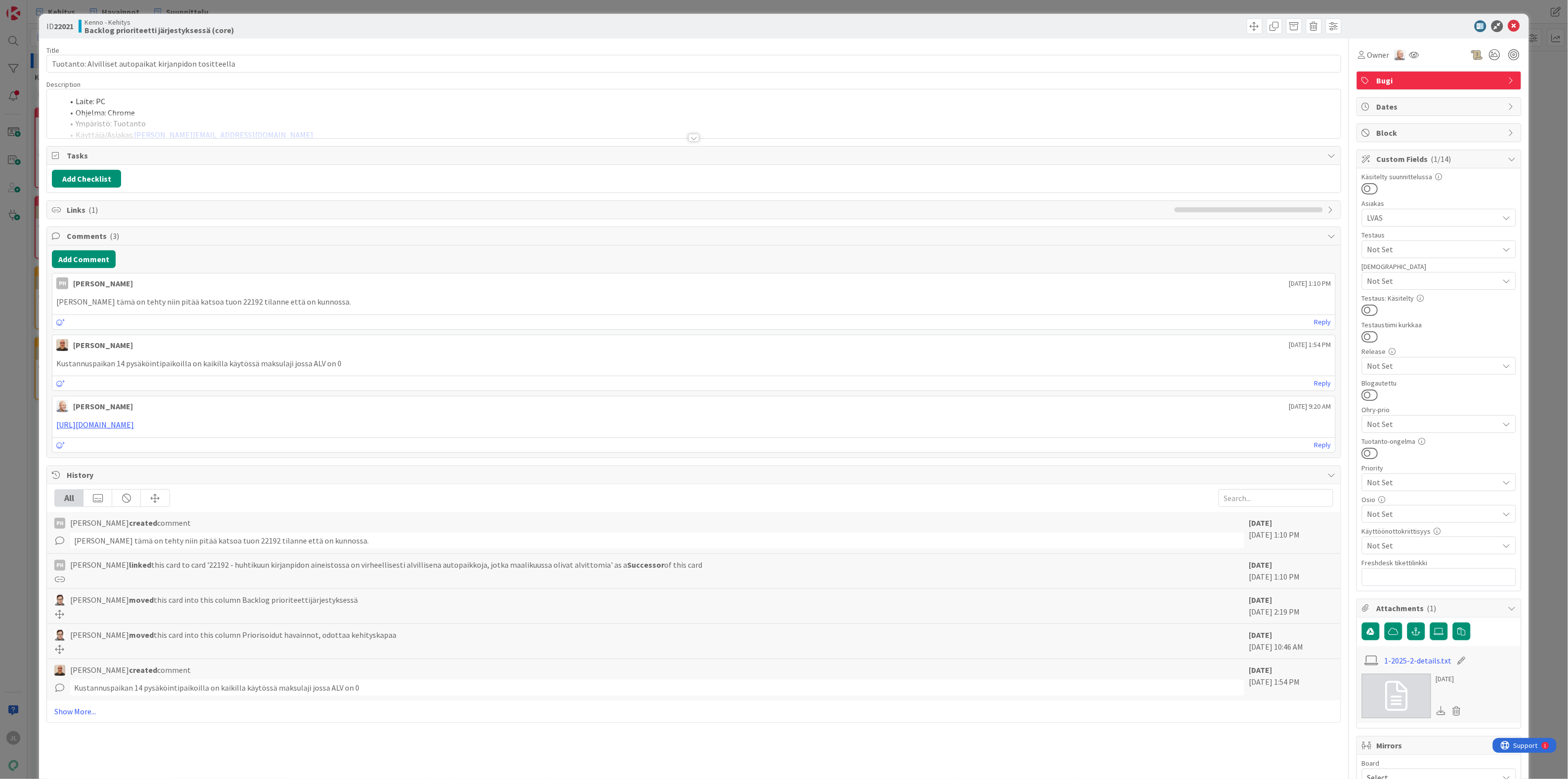
click at [451, 97] on div "Laite: PC Ohjelma: Chrome Ympäristö: Tuotanto Käyttäjä/Asiakas: [EMAIL_ADDRESS]…" at bounding box center [694, 113] width 1293 height 49
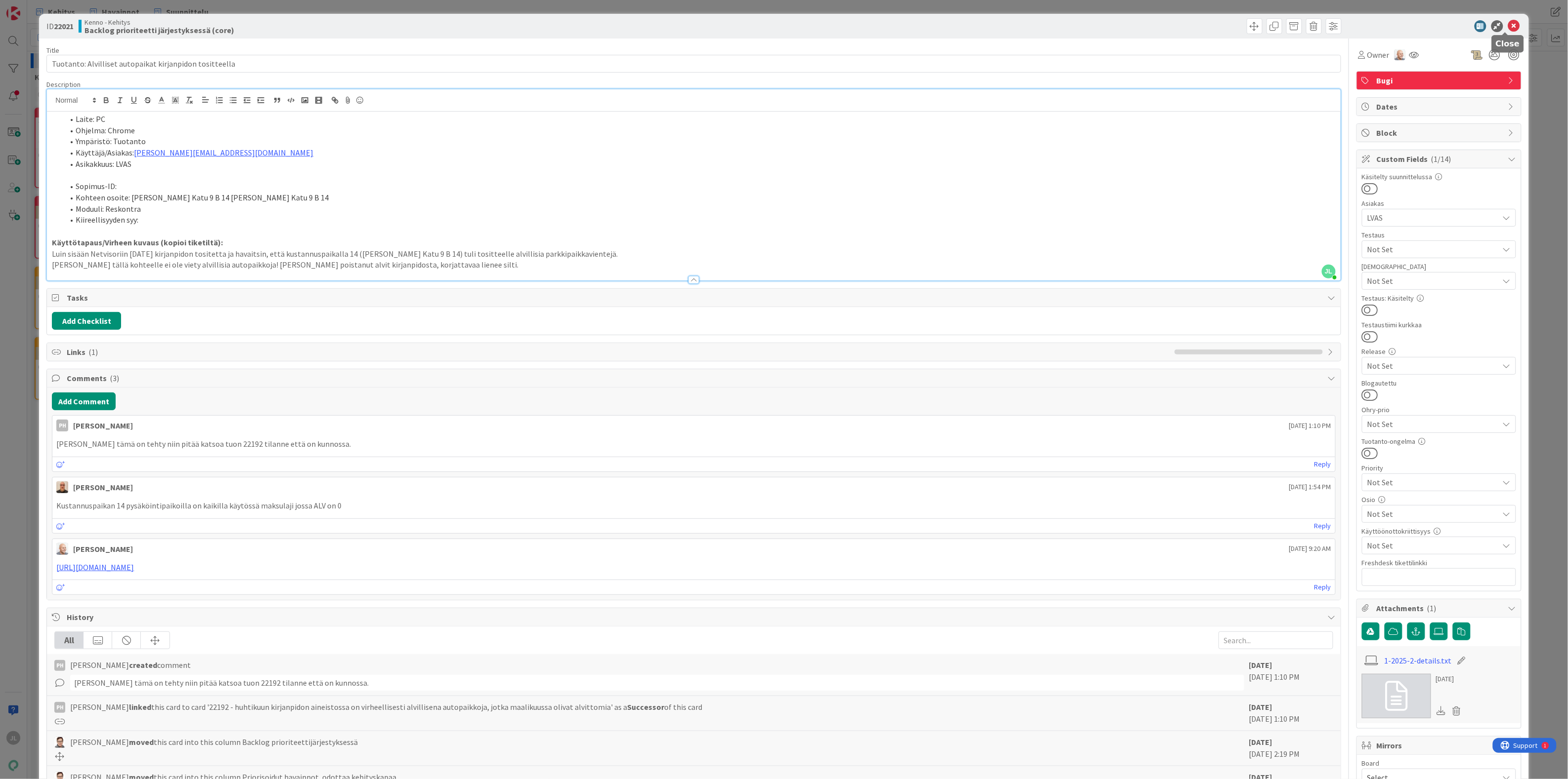
click at [1508, 28] on icon at bounding box center [1514, 26] width 12 height 12
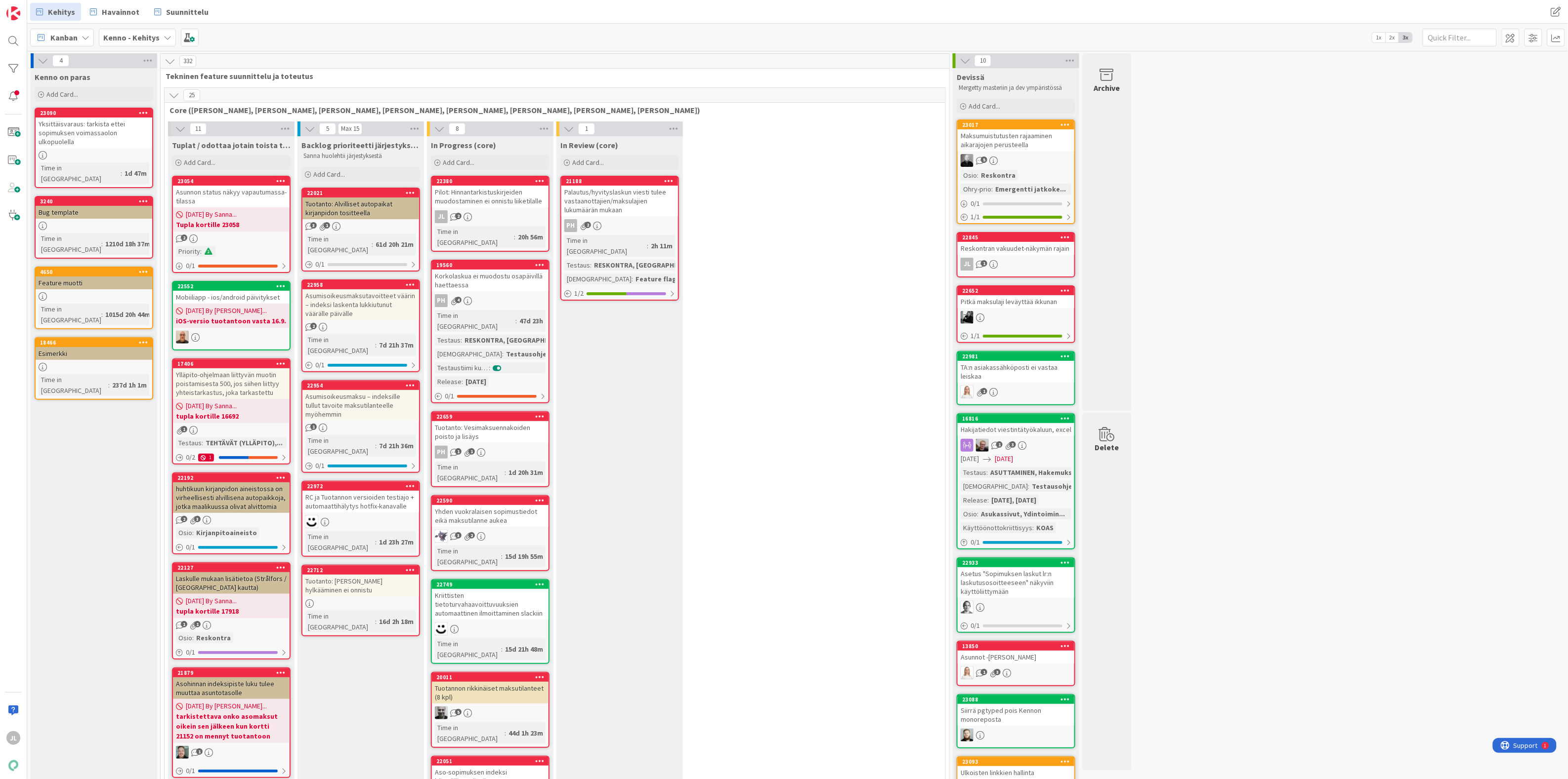
click at [349, 293] on div "Asumisoikeusmaksutavoitteet väärin – indeksi laskenta lukkiutunut väärälle päiv…" at bounding box center [360, 304] width 117 height 30
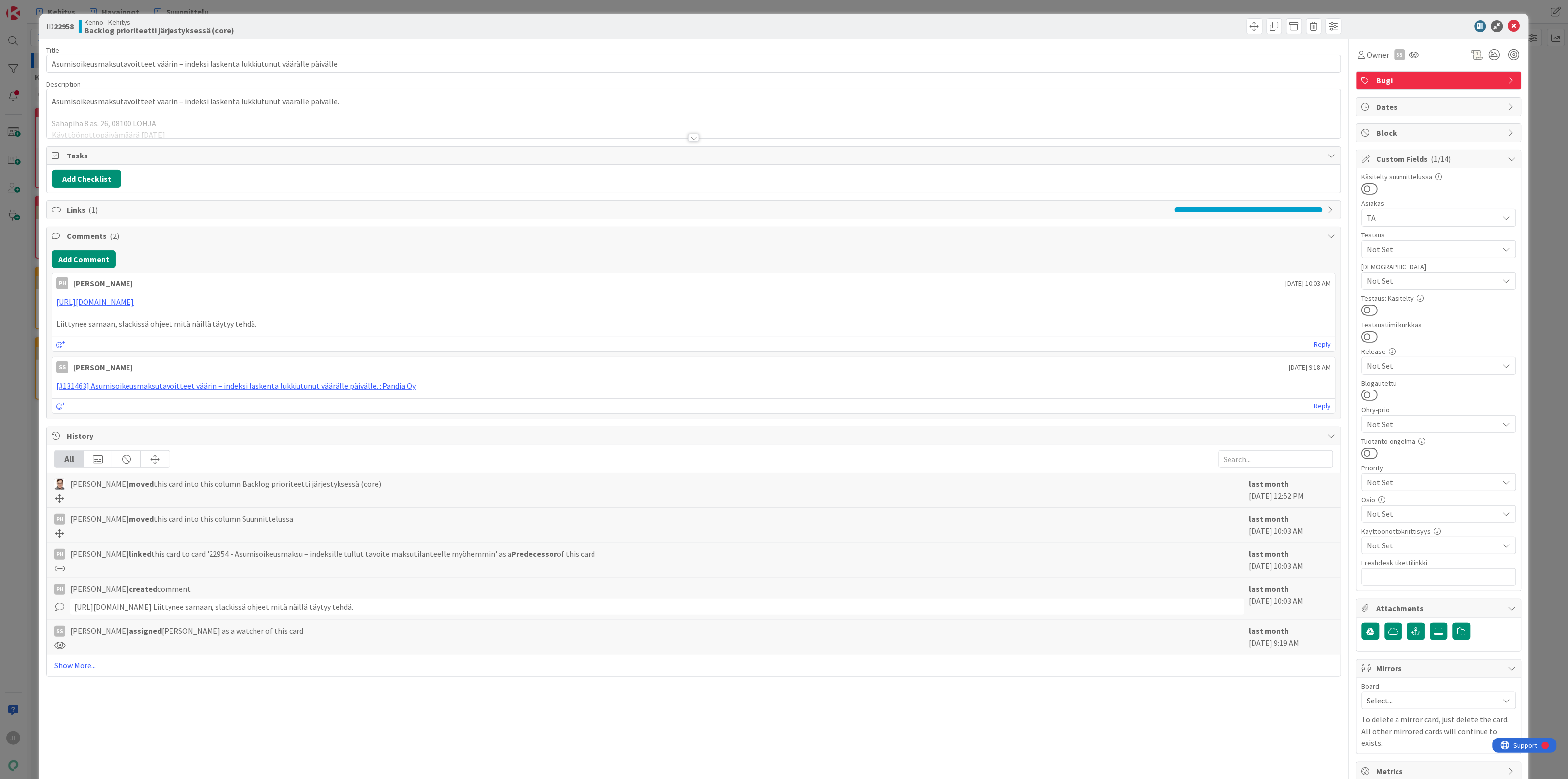
click at [423, 99] on div "Asumisoikeusmaksutavoitteet väärin – indeksi laskenta lukkiutunut väärälle päiv…" at bounding box center [694, 113] width 1293 height 49
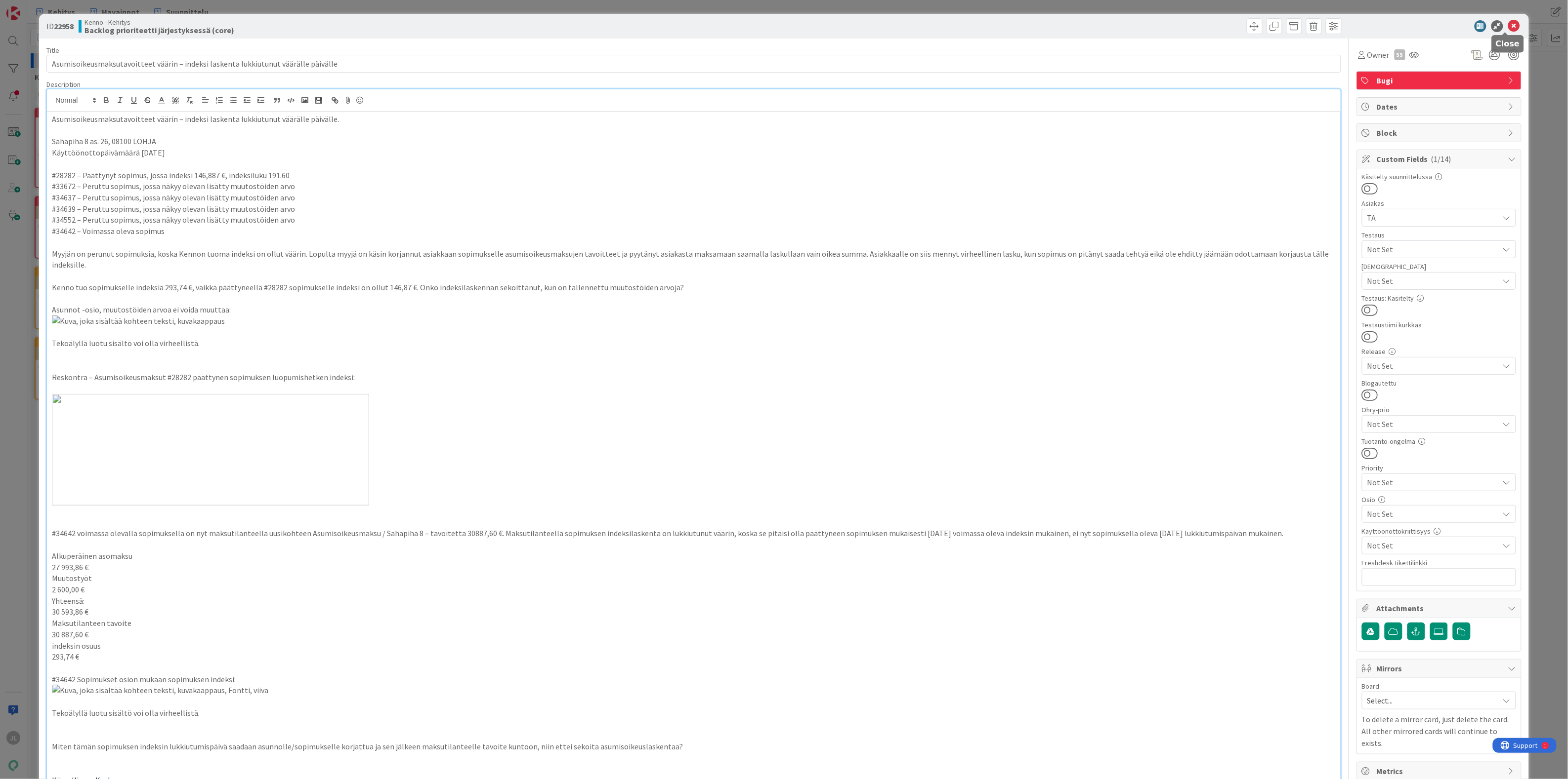
click at [1510, 22] on icon at bounding box center [1514, 26] width 12 height 12
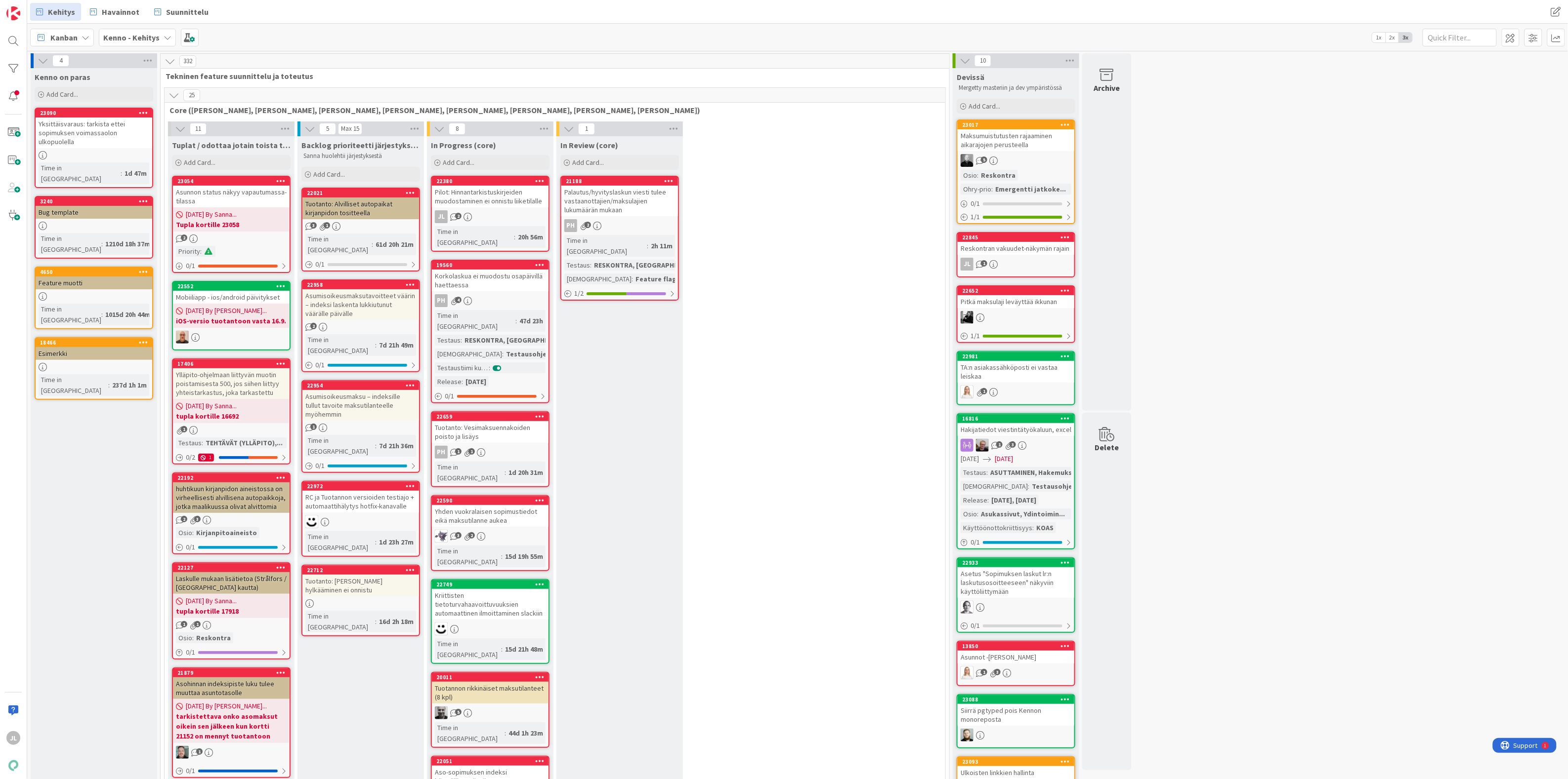
click at [391, 390] on div "Asumisoikeusmaksu – indeksille tullut tavoite maksutilanteelle myöhemmin" at bounding box center [360, 405] width 117 height 30
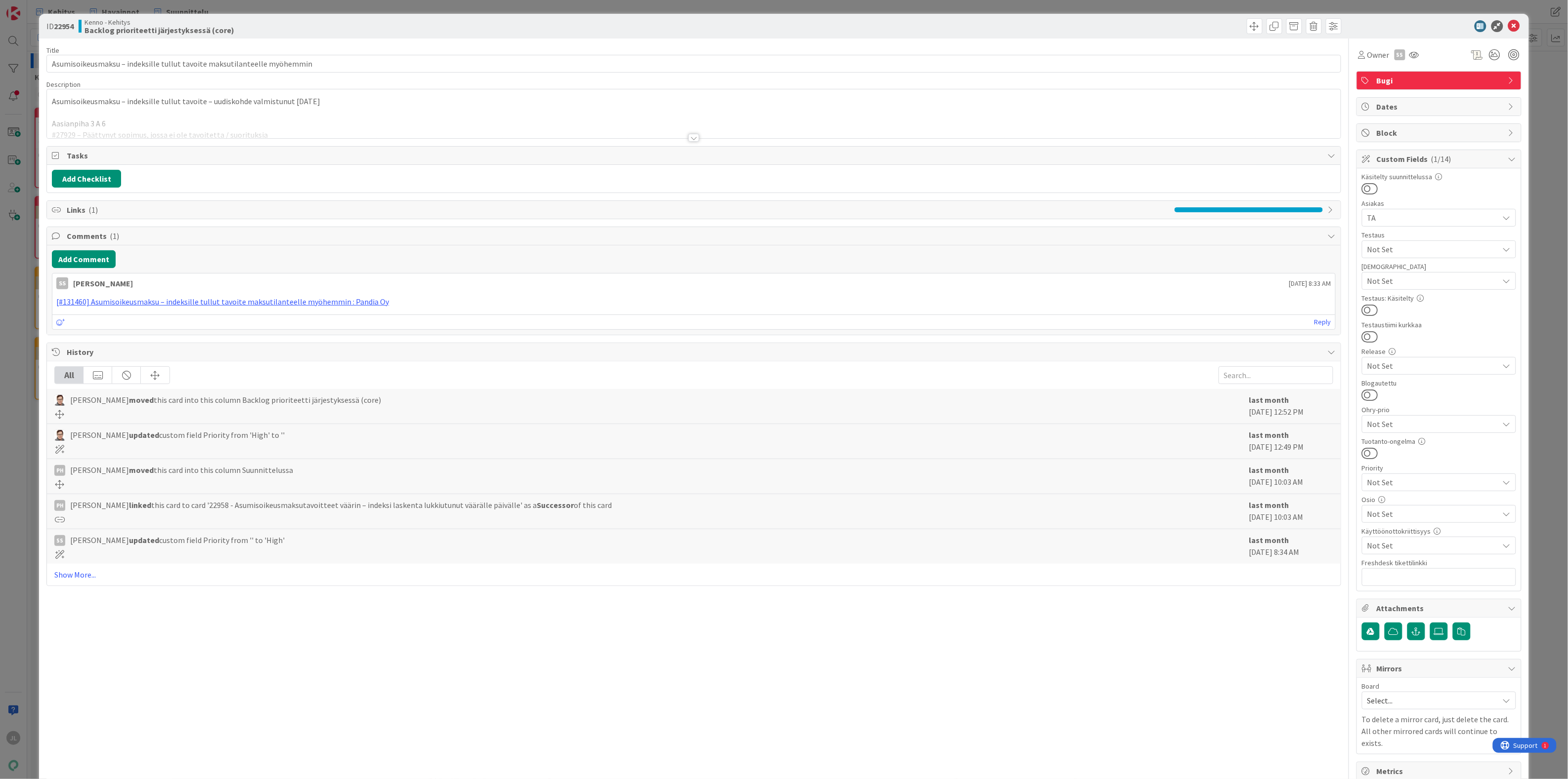
click at [283, 108] on div "Asumisoikeusmaksu – indeksille tullut tavoite – uudiskohde valmistunut 26.6.202…" at bounding box center [694, 113] width 1293 height 49
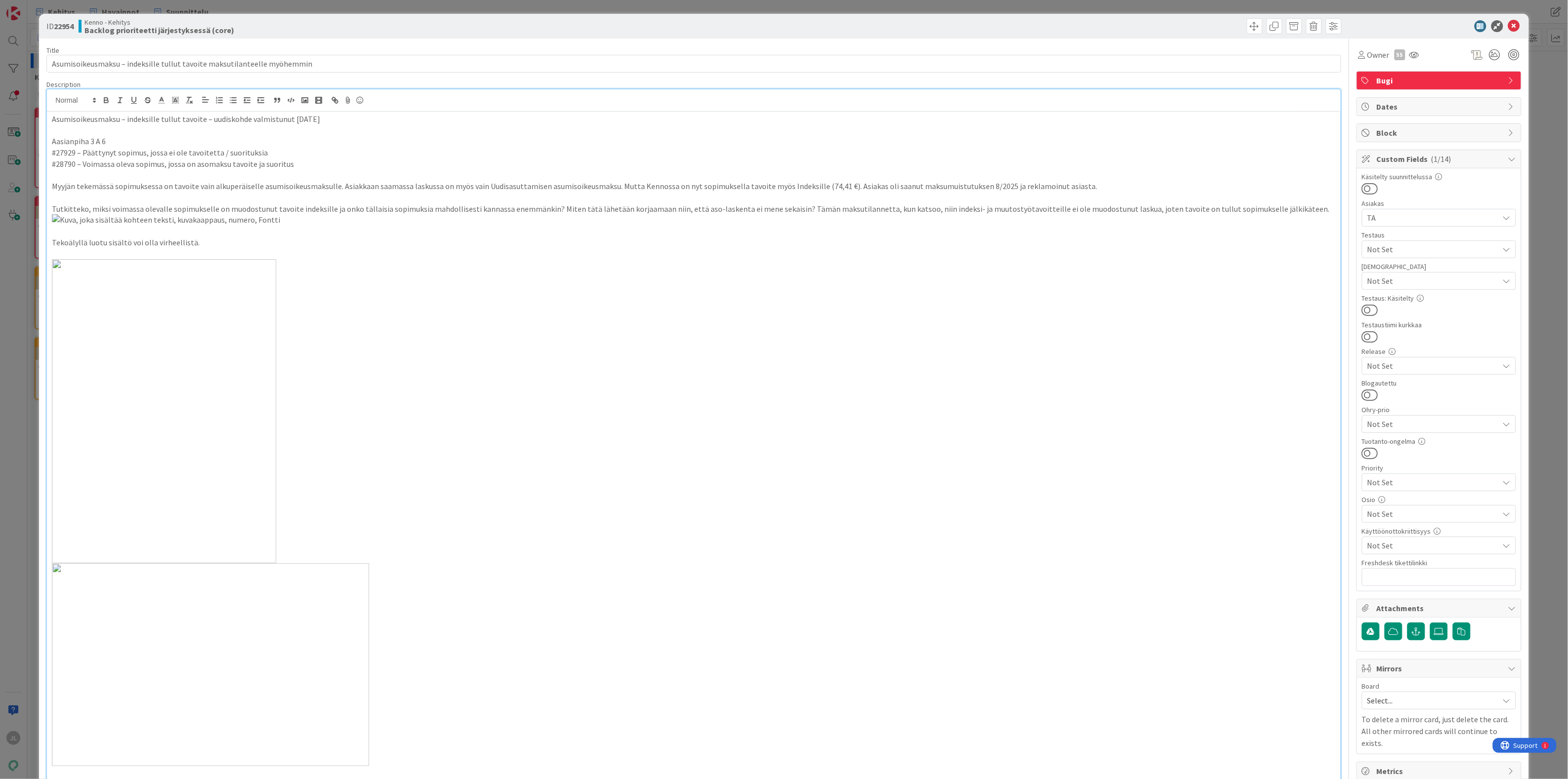
click at [40, 125] on div "ID 22954 Kenno - Kehitys Backlog prioriteetti järjestyksessä (core) Title 72 / …" at bounding box center [783, 673] width 1490 height 1320
click at [1504, 18] on div "ID 22954 Kenno - Kehitys Backlog prioriteetti järjestyksessä (core)" at bounding box center [783, 26] width 1490 height 25
click at [1504, 35] on div "ID 22954 Kenno - Kehitys Backlog prioriteetti järjestyksessä (core)" at bounding box center [783, 26] width 1490 height 25
click at [1508, 26] on icon at bounding box center [1514, 26] width 12 height 12
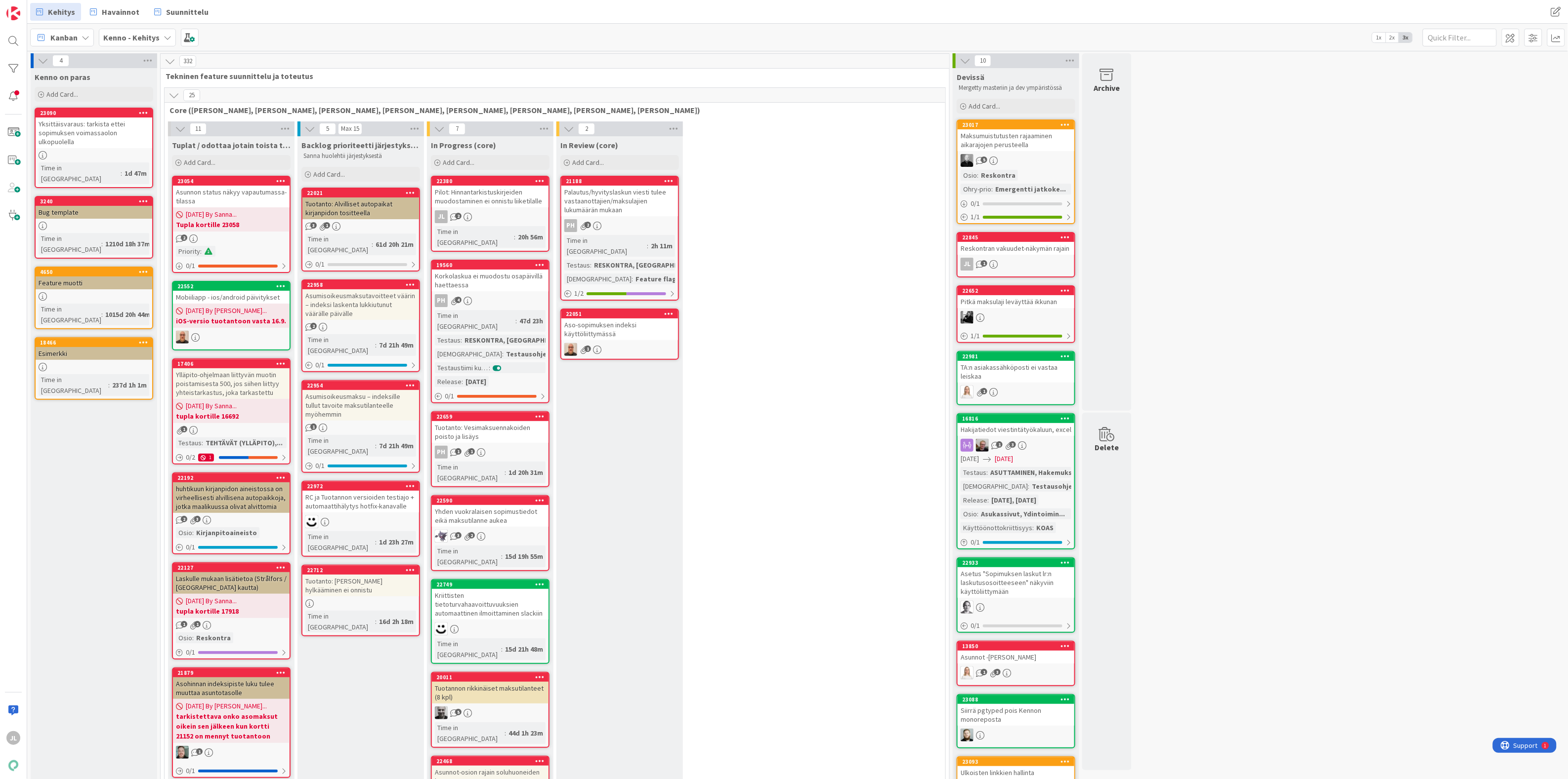
drag, startPoint x: 1207, startPoint y: 511, endPoint x: 1200, endPoint y: 510, distance: 7.1
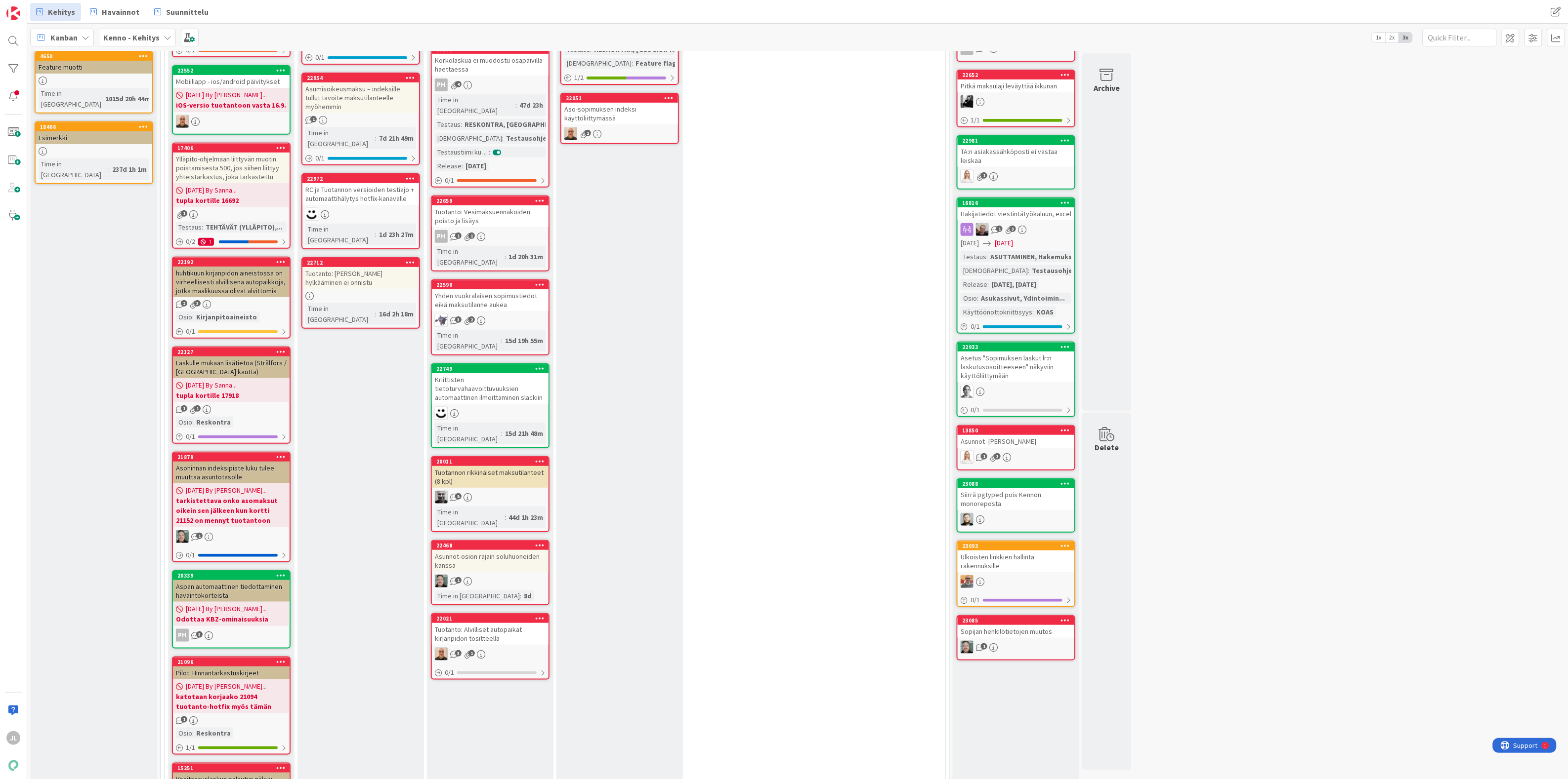
scroll to position [247, 0]
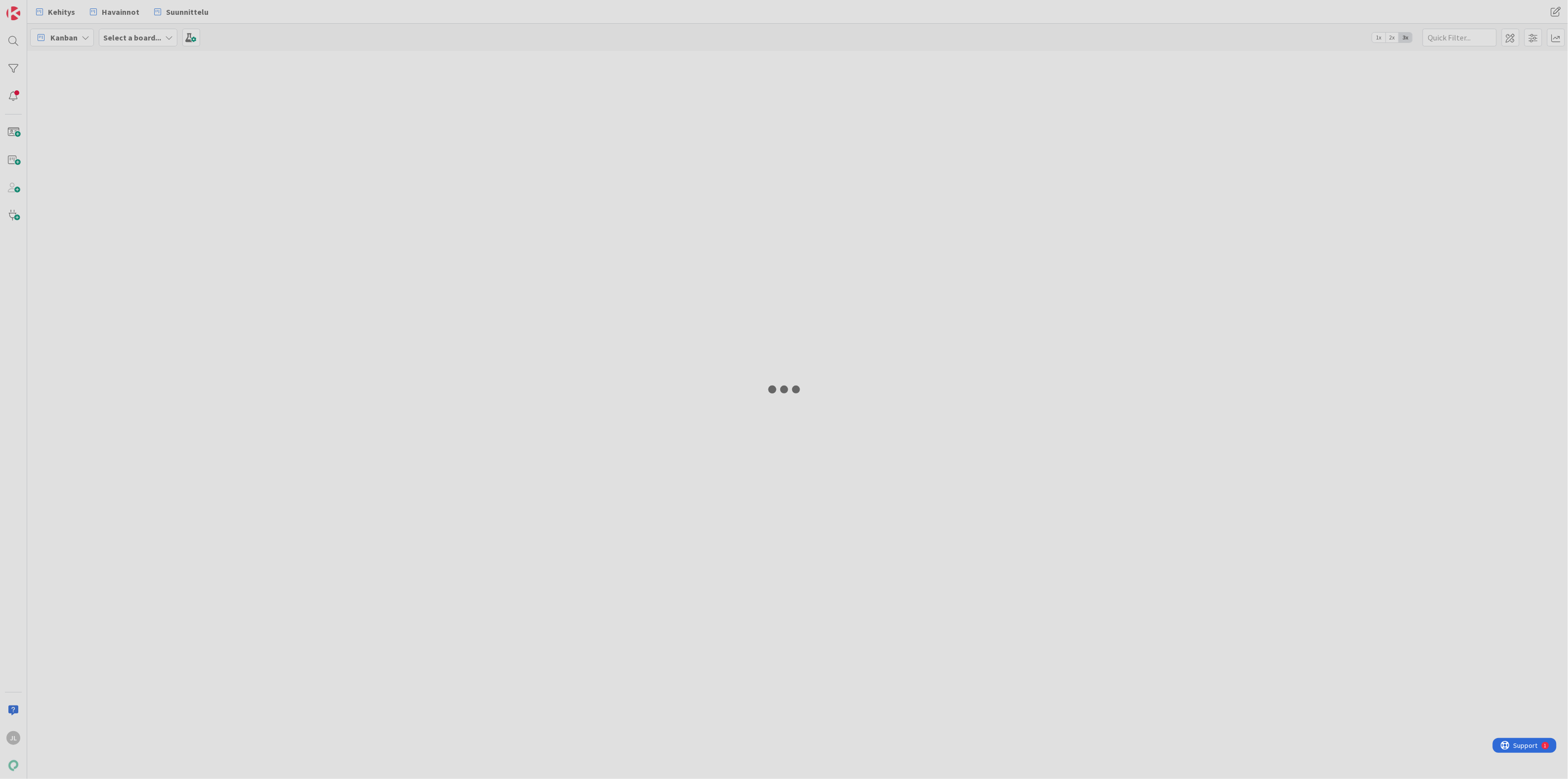
select select "sql"
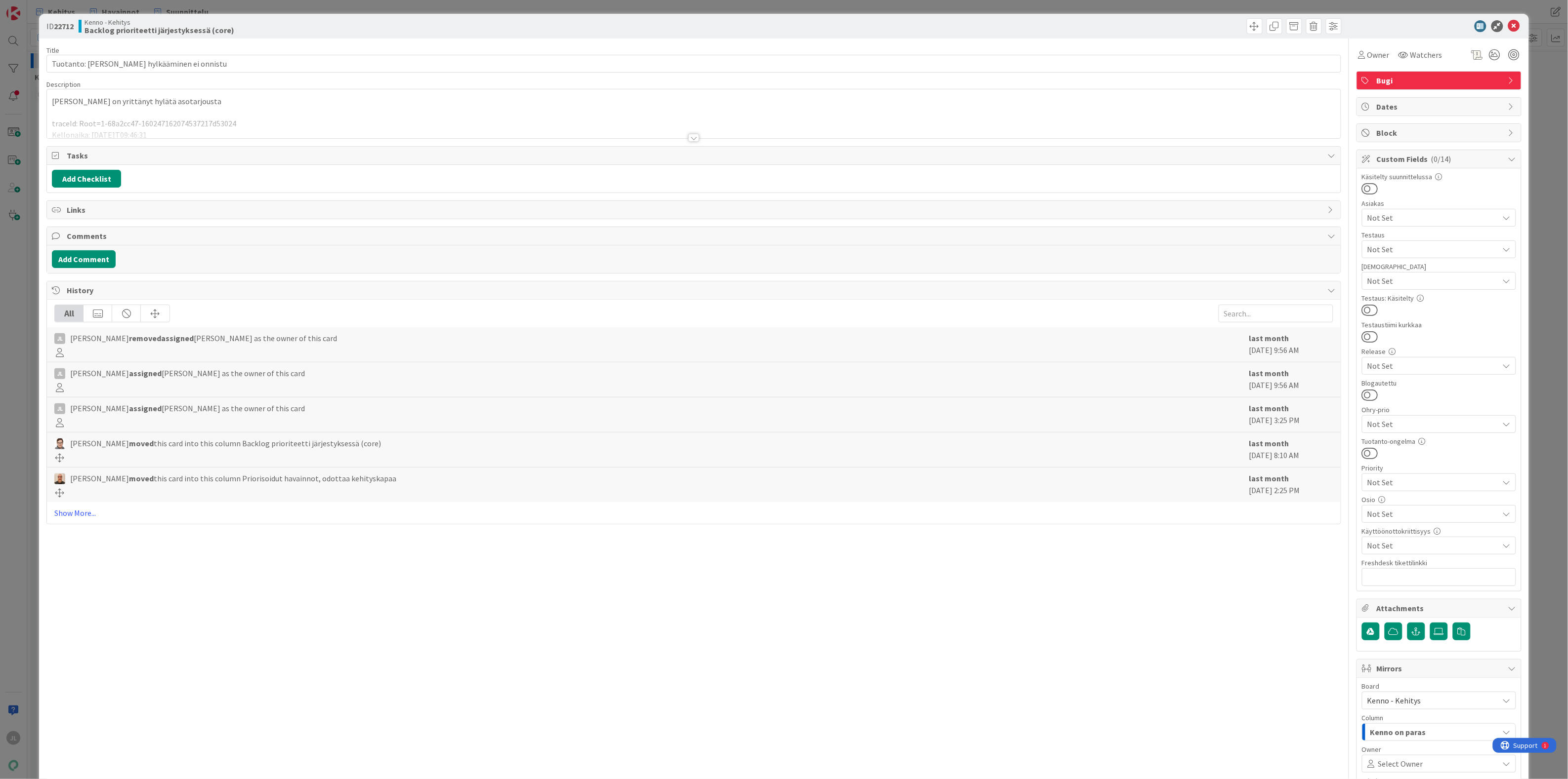
click at [357, 112] on p at bounding box center [693, 112] width 1283 height 11
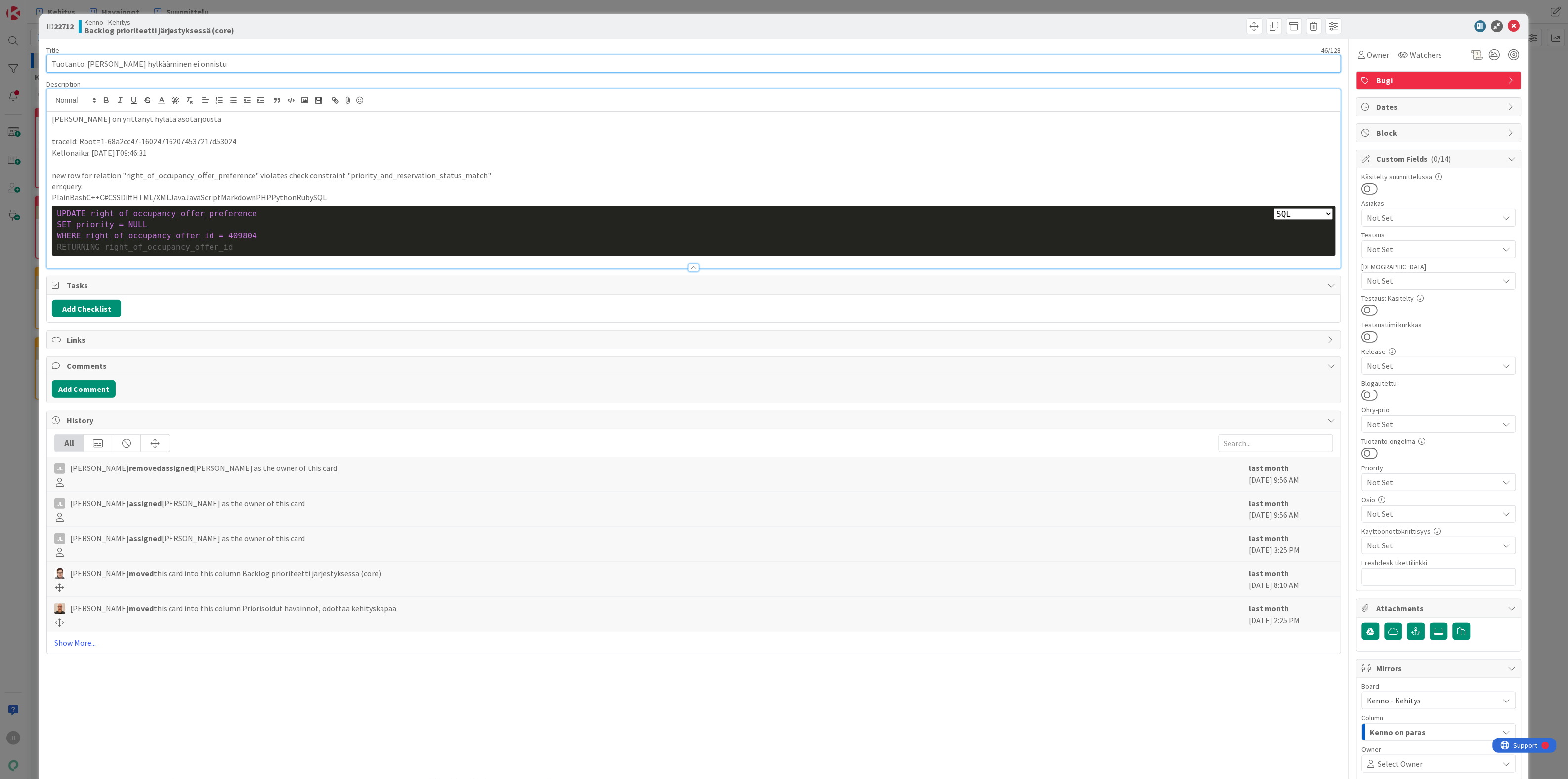
drag, startPoint x: 243, startPoint y: 63, endPoint x: -29, endPoint y: 56, distance: 272.1
click at [0, 56] on html "JL Kehitys Havainnot Suunnittelu Kehitys Havainnot Suunnittelu Kanban Kenno - K…" at bounding box center [784, 390] width 1568 height 779
click at [236, 55] on input "Tuotanto: [PERSON_NAME] hylkääminen ei onnistu" at bounding box center [693, 64] width 1294 height 17
drag, startPoint x: 248, startPoint y: 63, endPoint x: 88, endPoint y: 60, distance: 160.0
click at [88, 60] on input "Tuotanto: [PERSON_NAME] hylkääminen ei onnistu" at bounding box center [693, 64] width 1294 height 17
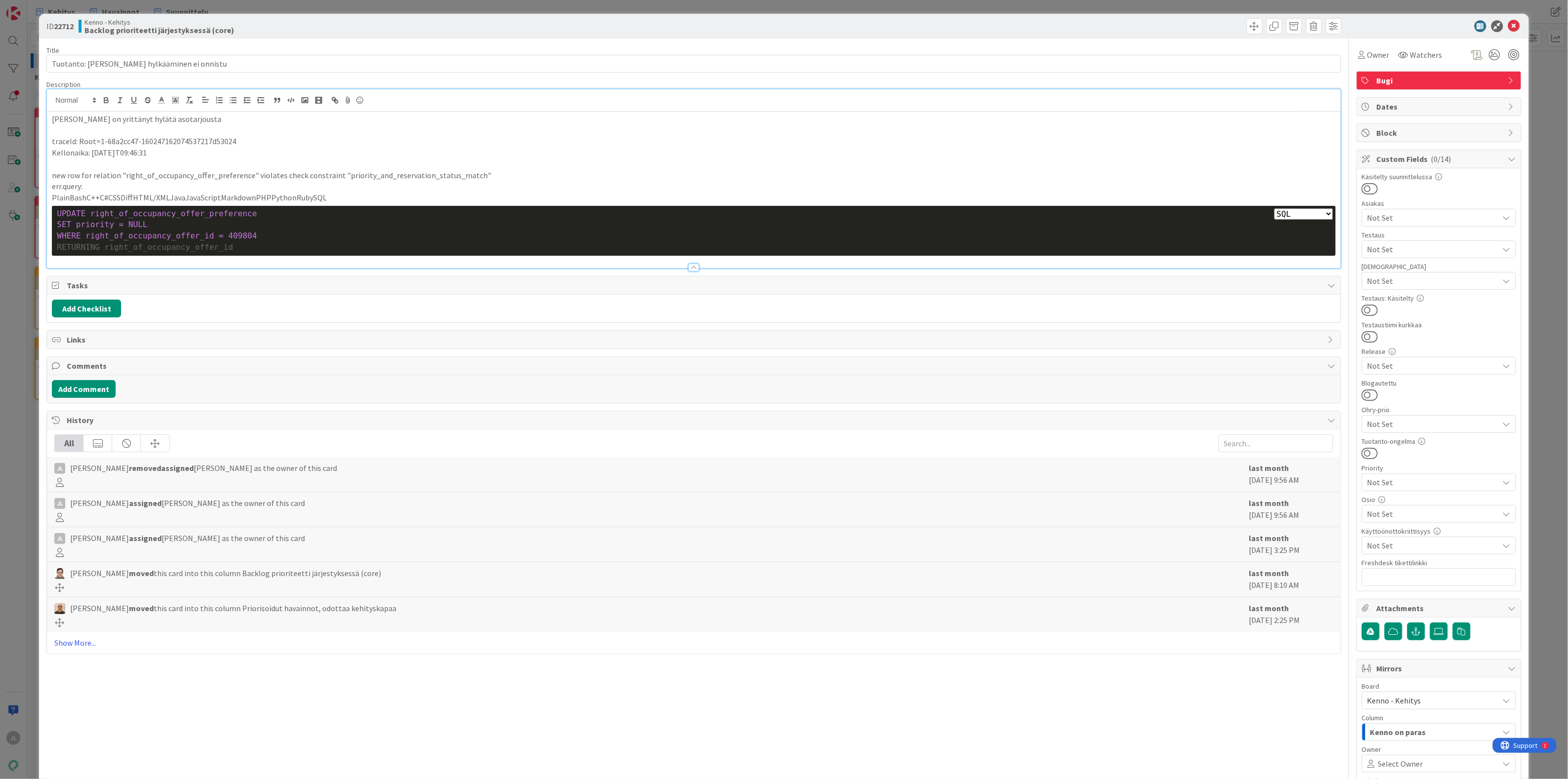
click at [105, 119] on p "Hakija on yrittänyt hylätä asotarjousta" at bounding box center [693, 119] width 1283 height 11
click at [108, 119] on p "Hakija on yrittänyt hylätä asotarjousta" at bounding box center [693, 119] width 1283 height 11
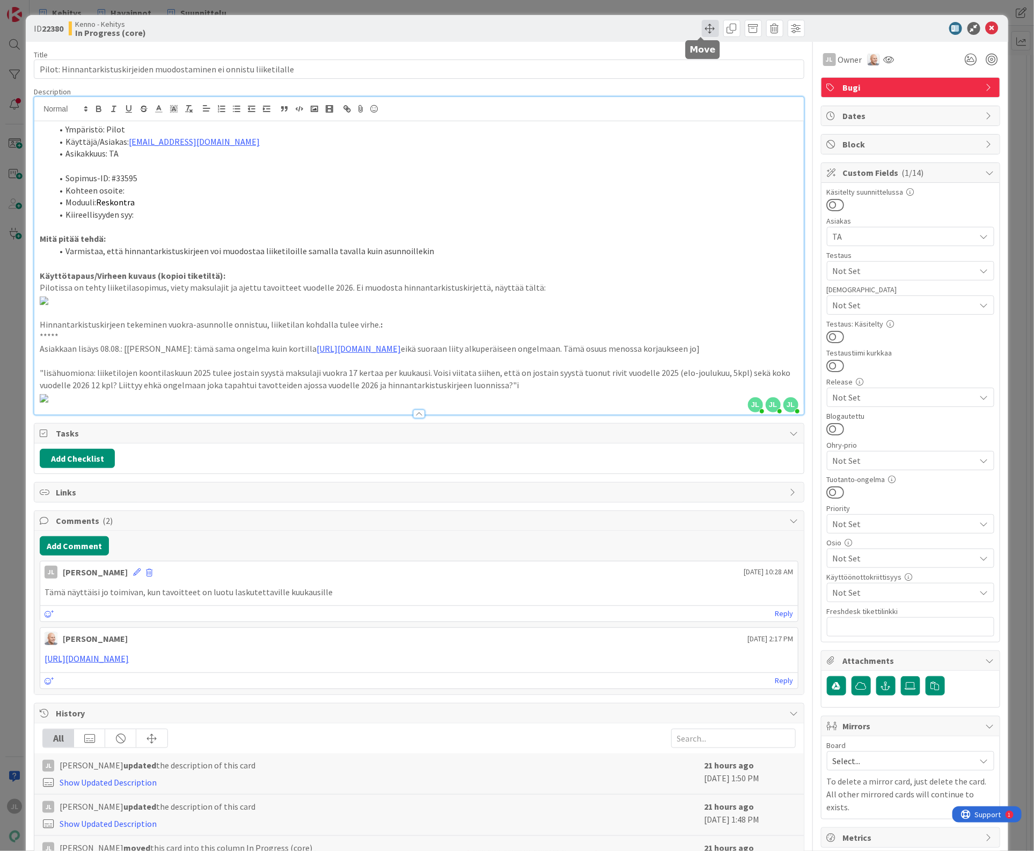
click at [703, 28] on span at bounding box center [710, 28] width 17 height 17
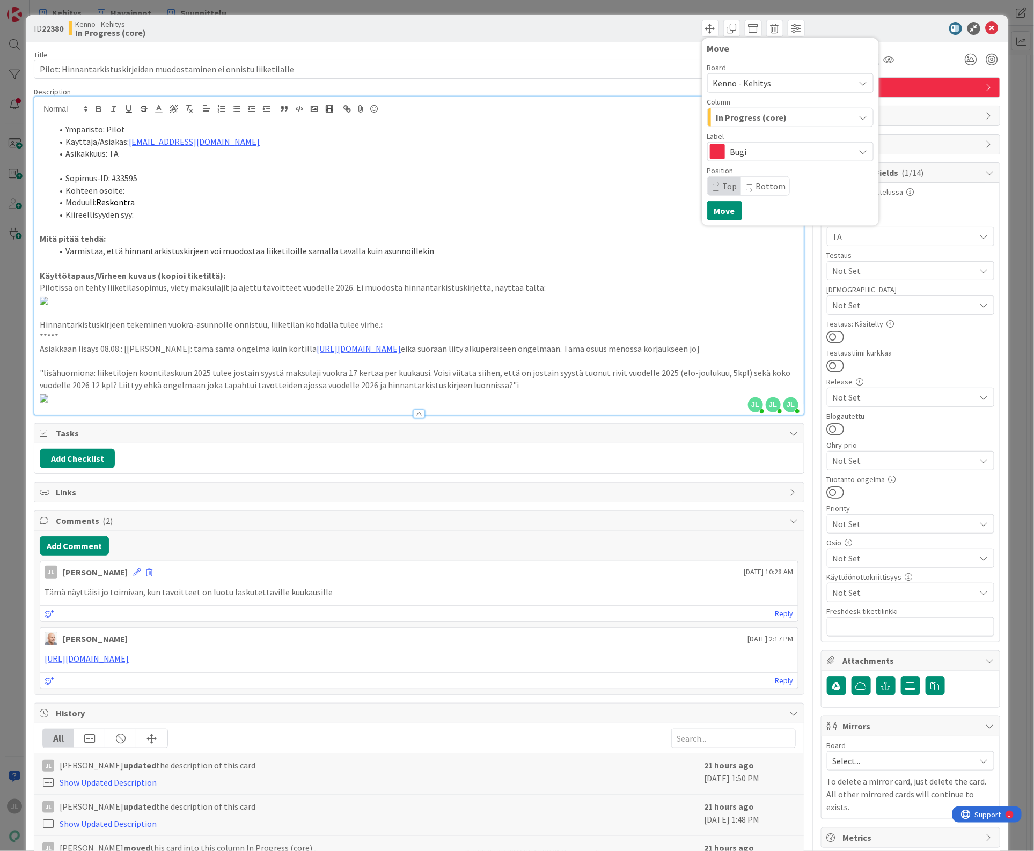
click at [766, 114] on span "In Progress (core)" at bounding box center [751, 117] width 71 height 14
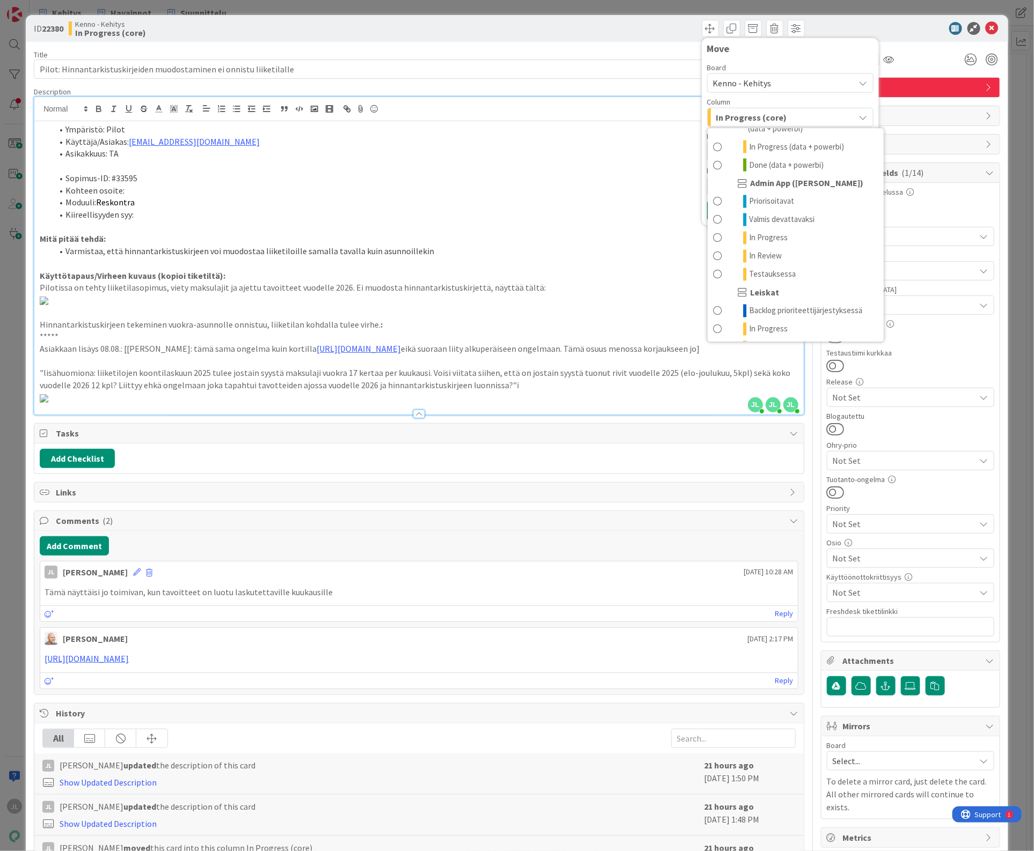
scroll to position [1006, 0]
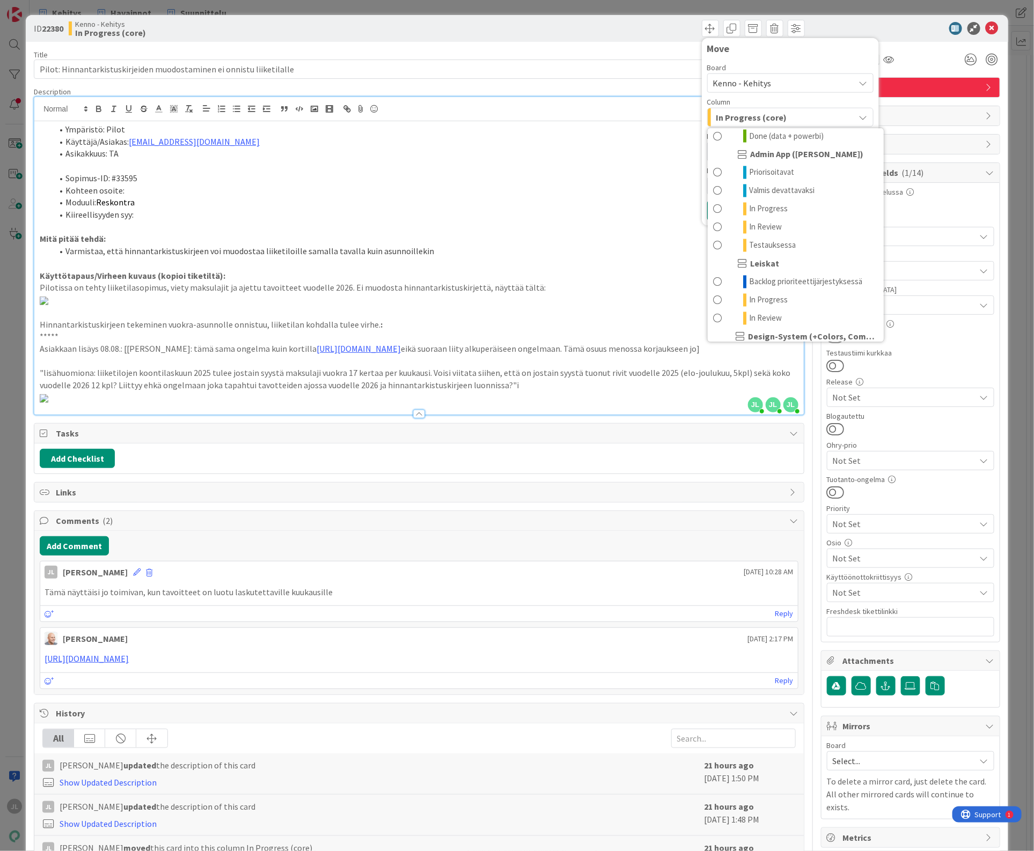
click at [751, 54] on div "Move" at bounding box center [790, 51] width 166 height 16
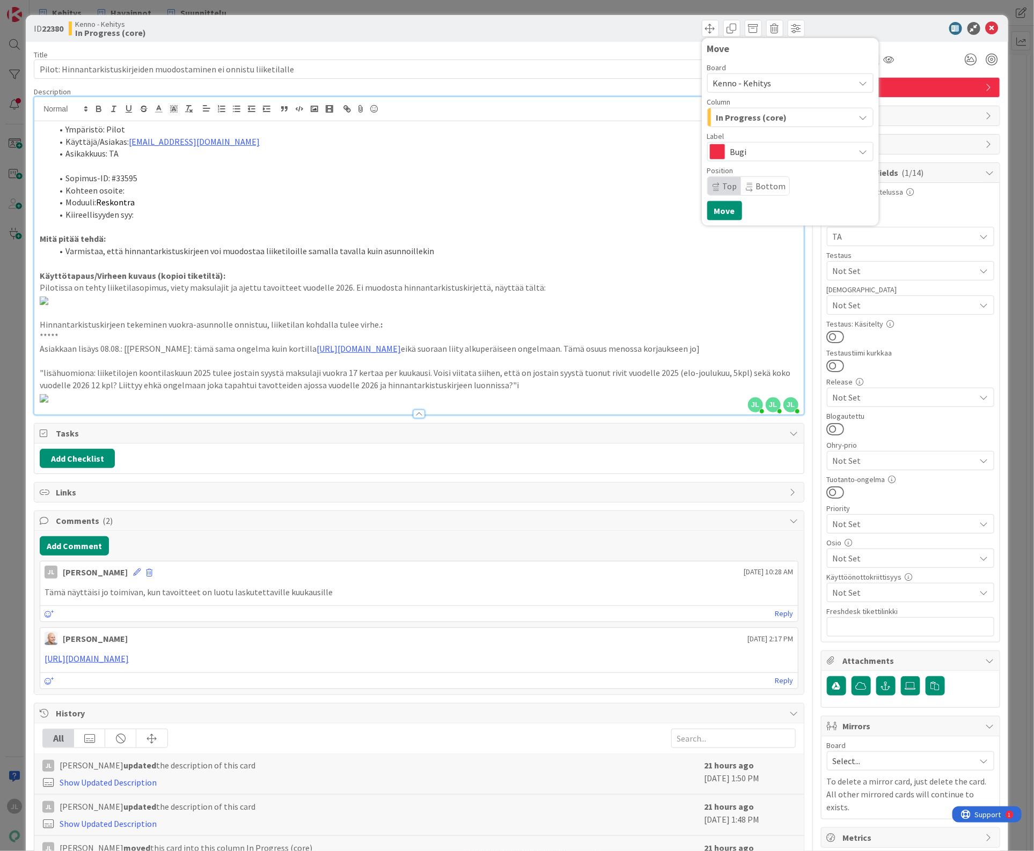
click at [757, 79] on span "Kenno - Kehitys" at bounding box center [742, 83] width 58 height 11
click at [740, 133] on span "Kenno - Havainnot" at bounding box center [802, 133] width 151 height 16
click at [747, 119] on span "Uudet havainnot" at bounding box center [748, 117] width 65 height 14
click at [809, 252] on span "Asiakaspalvelussa hoidettavat" at bounding box center [783, 245] width 101 height 13
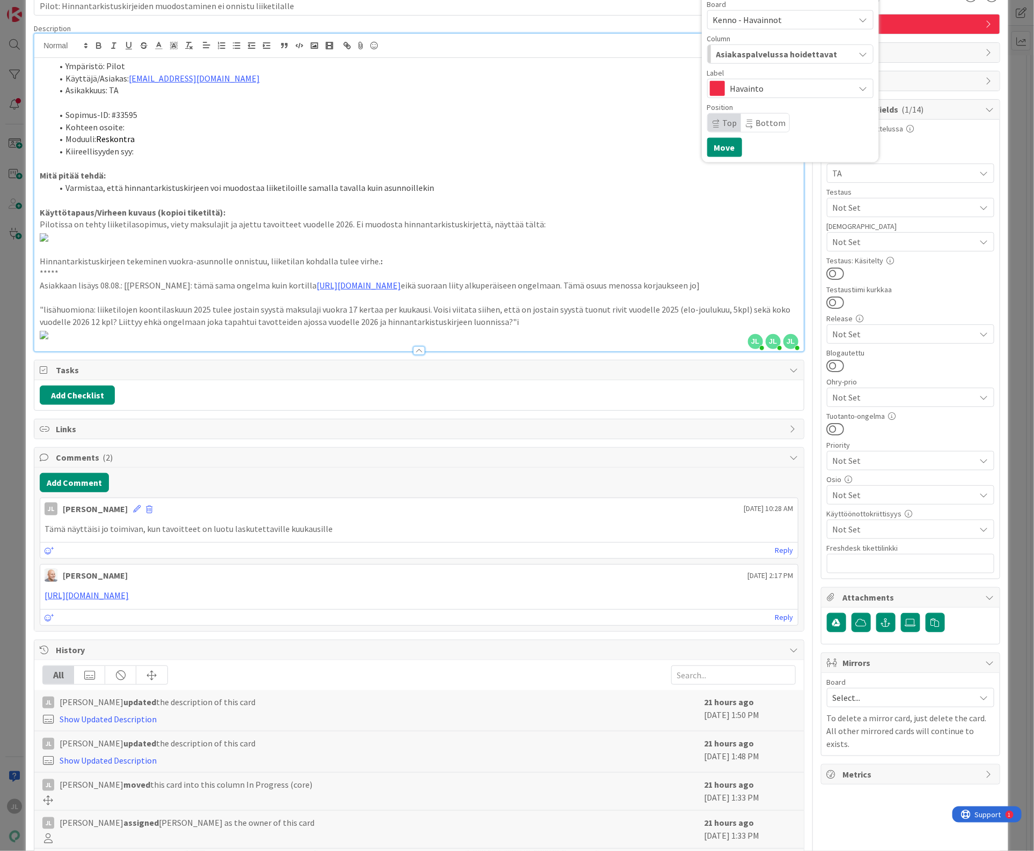
scroll to position [0, 0]
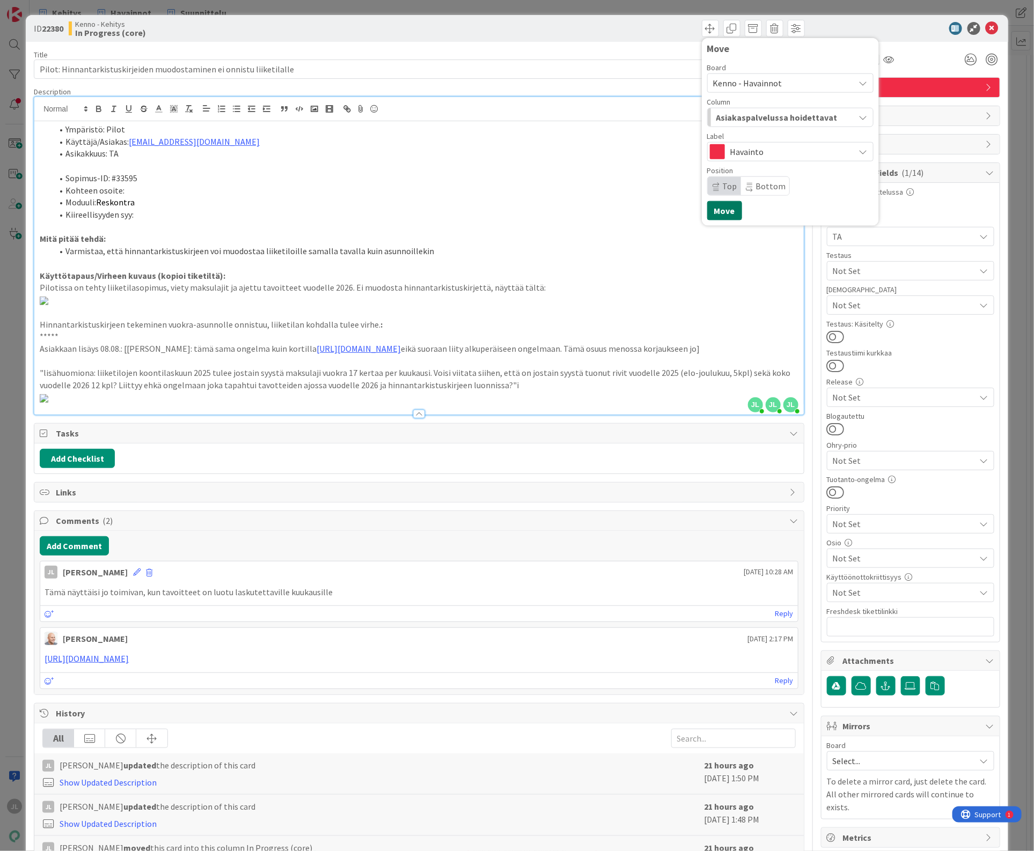
click at [717, 207] on button "Move" at bounding box center [724, 210] width 35 height 19
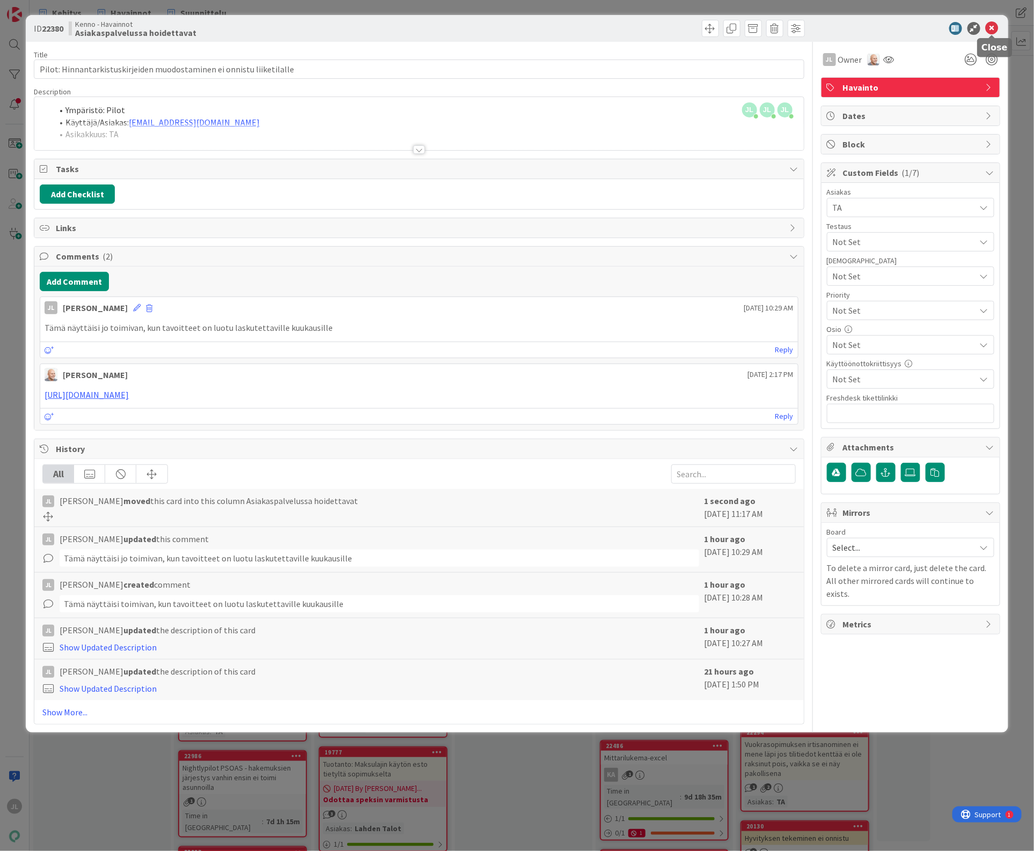
click at [996, 27] on icon at bounding box center [991, 28] width 13 height 13
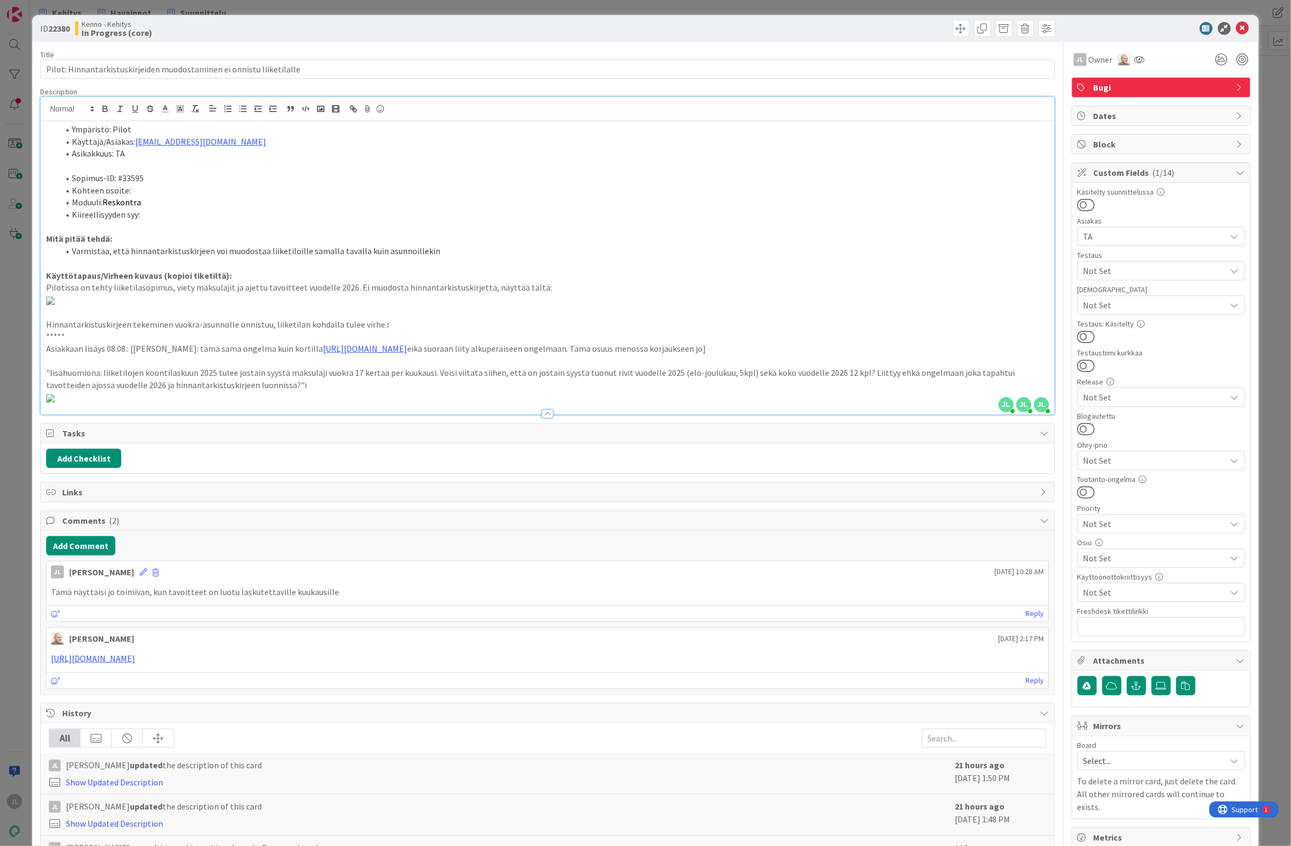
scroll to position [992, 0]
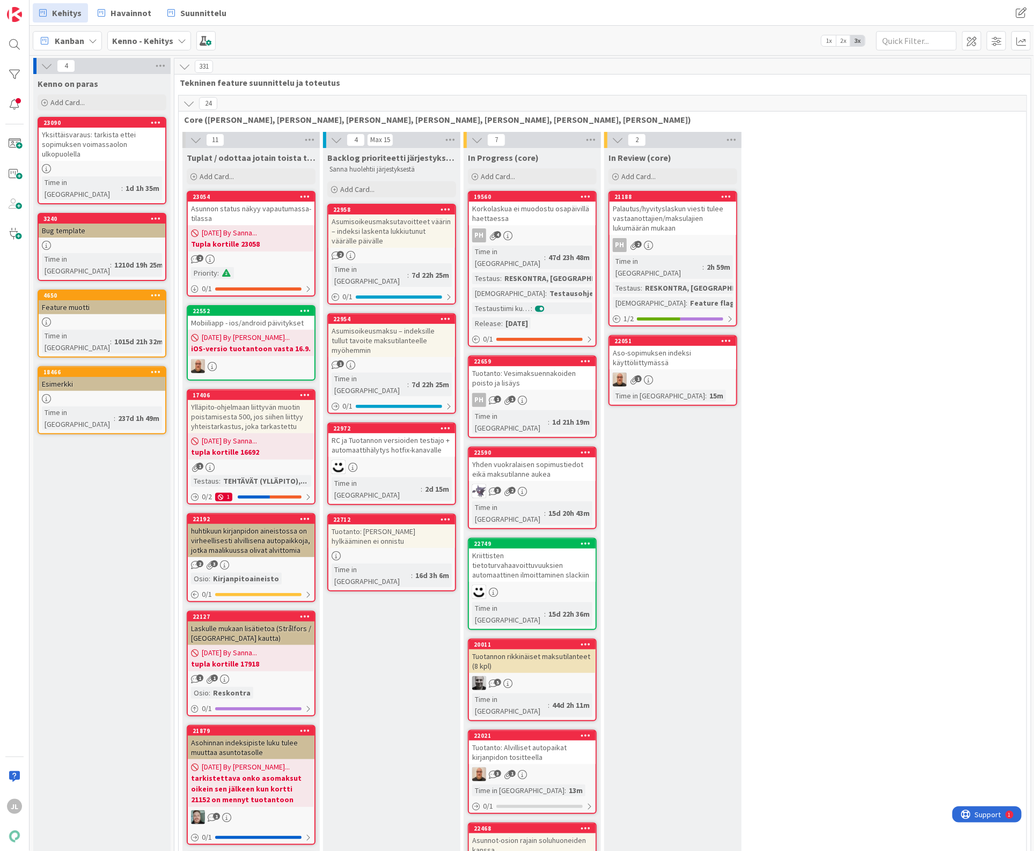
click at [405, 525] on div "Tuotanto: [PERSON_NAME] hylkääminen ei onnistu" at bounding box center [391, 537] width 127 height 24
select select "sql"
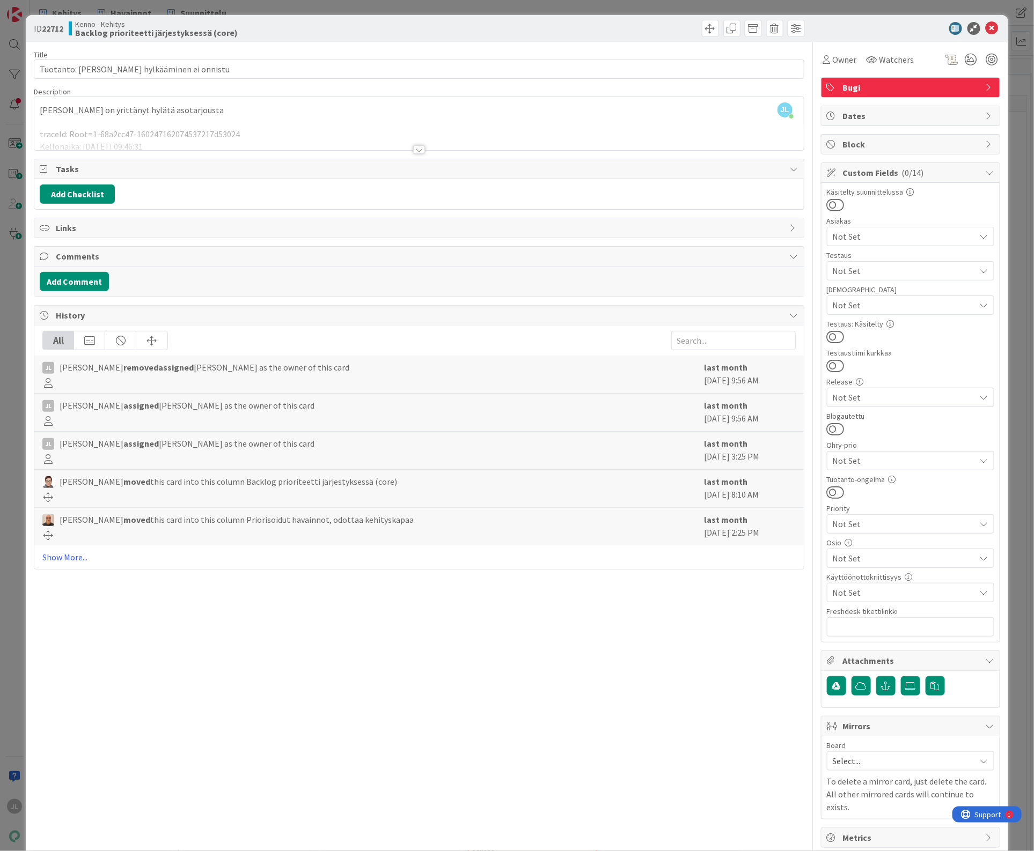
click at [504, 116] on div "[PERSON_NAME] [PERSON_NAME] just joined [PERSON_NAME] on yrittänyt hylätä asota…" at bounding box center [418, 123] width 769 height 53
